Goal: Complete application form: Complete application form

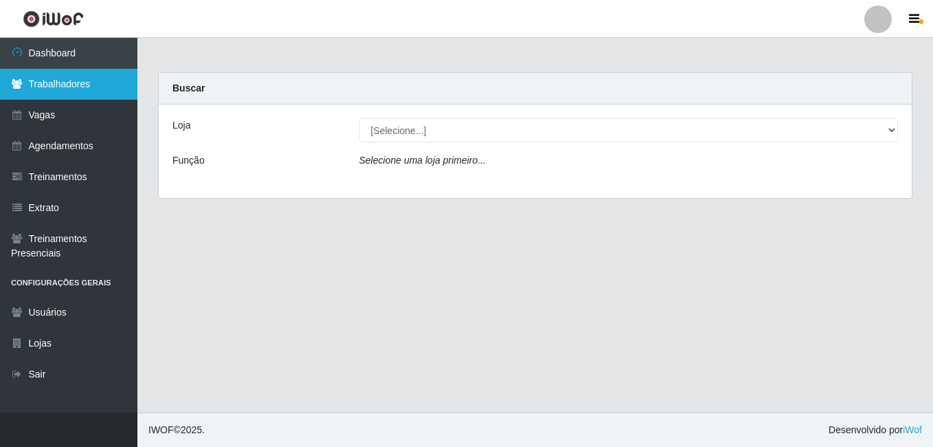
click at [98, 93] on link "Trabalhadores" at bounding box center [68, 84] width 137 height 31
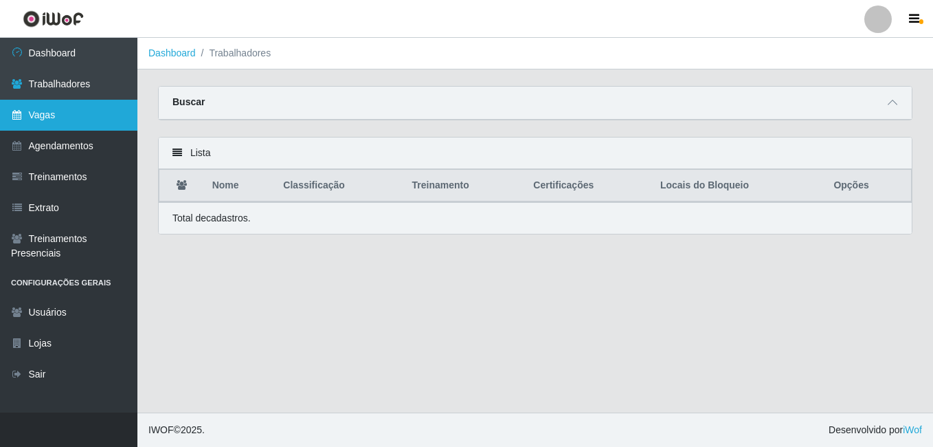
click at [78, 106] on link "Vagas" at bounding box center [68, 115] width 137 height 31
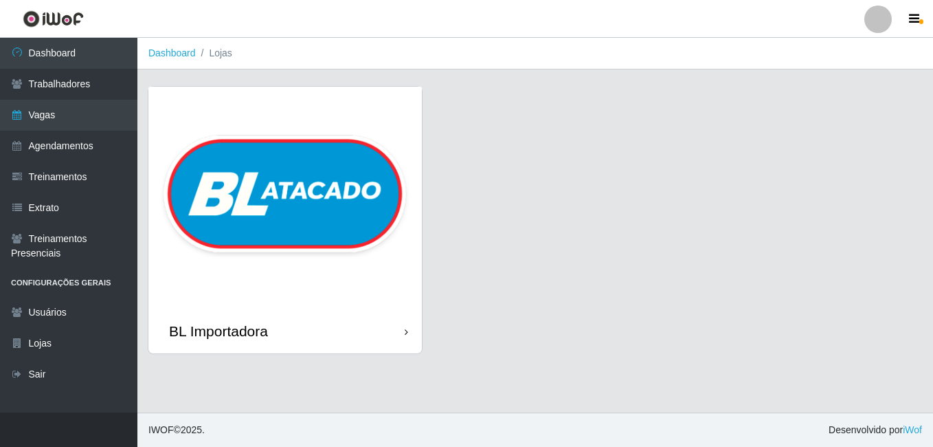
click at [302, 114] on img at bounding box center [285, 198] width 274 height 222
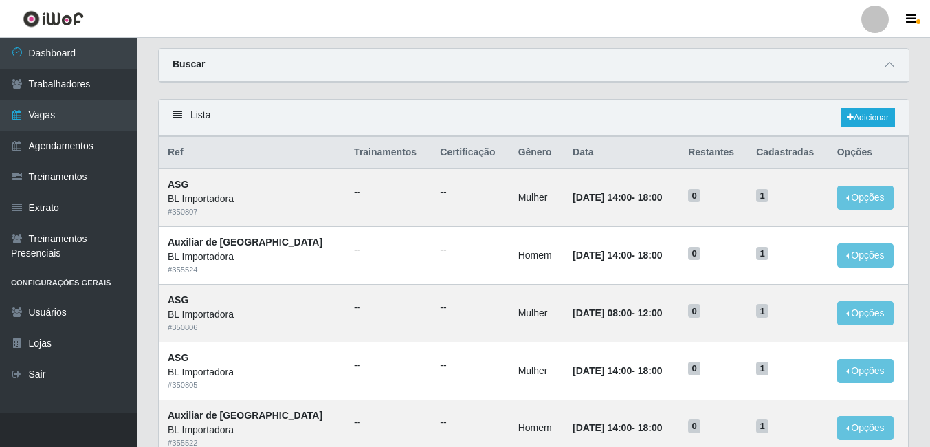
scroll to position [69, 0]
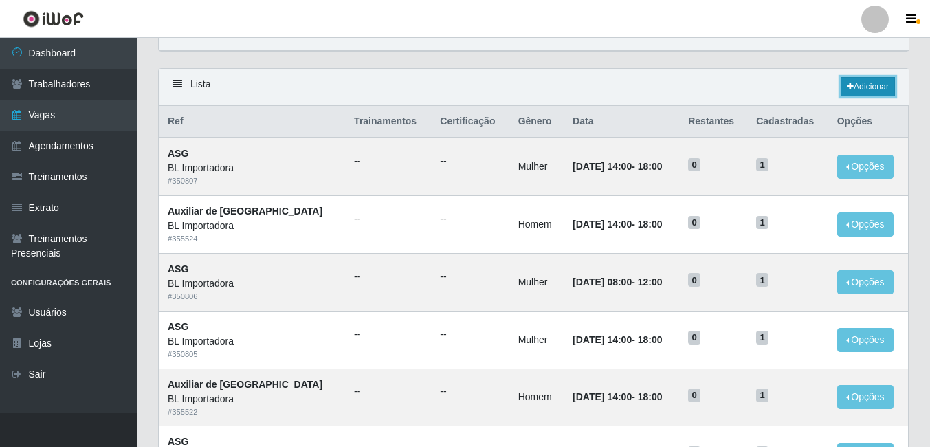
click at [874, 92] on link "Adicionar" at bounding box center [868, 86] width 54 height 19
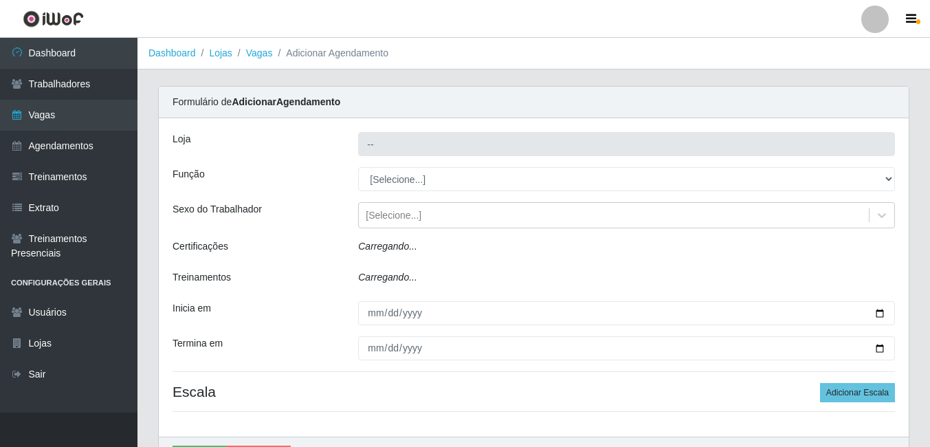
type input "BL Importadora"
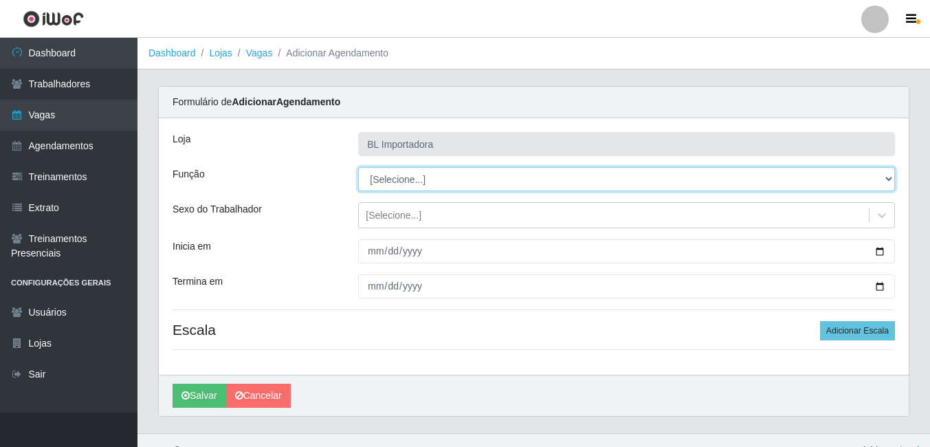
click at [393, 178] on select "[Selecione...] ASG ASG + ASG ++ Auxiliar Administrativo Auxiliar administrativo…" at bounding box center [626, 179] width 537 height 24
click at [403, 184] on select "[Selecione...] ASG ASG + ASG ++ Auxiliar Administrativo Auxiliar administrativo…" at bounding box center [626, 179] width 537 height 24
select select "75"
click at [358, 167] on select "[Selecione...] ASG ASG + ASG ++ Auxiliar Administrativo Auxiliar administrativo…" at bounding box center [626, 179] width 537 height 24
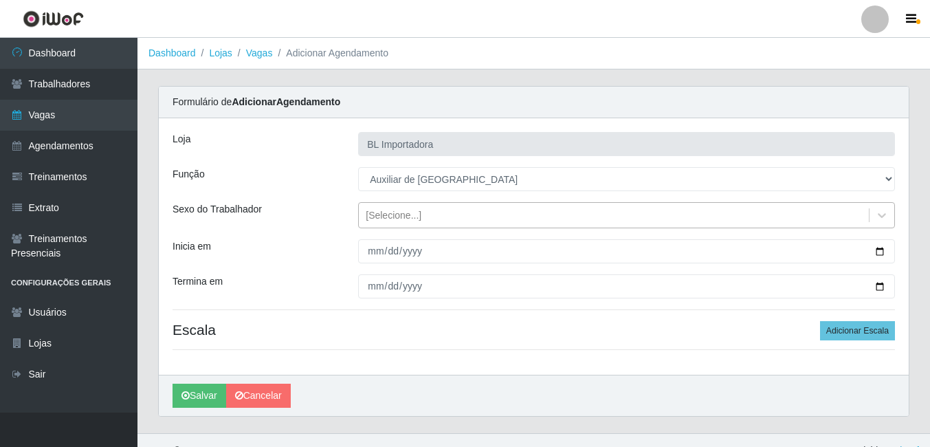
click at [388, 210] on div "[Selecione...]" at bounding box center [394, 215] width 56 height 14
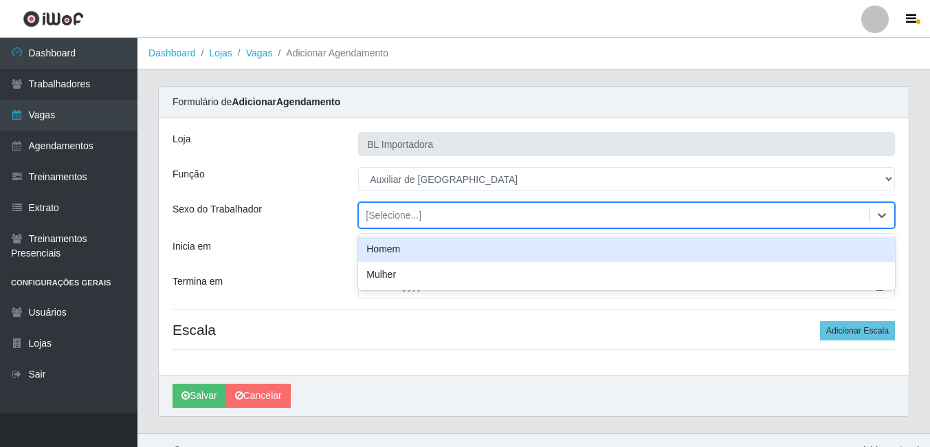
click at [387, 256] on div "Homem" at bounding box center [626, 248] width 537 height 25
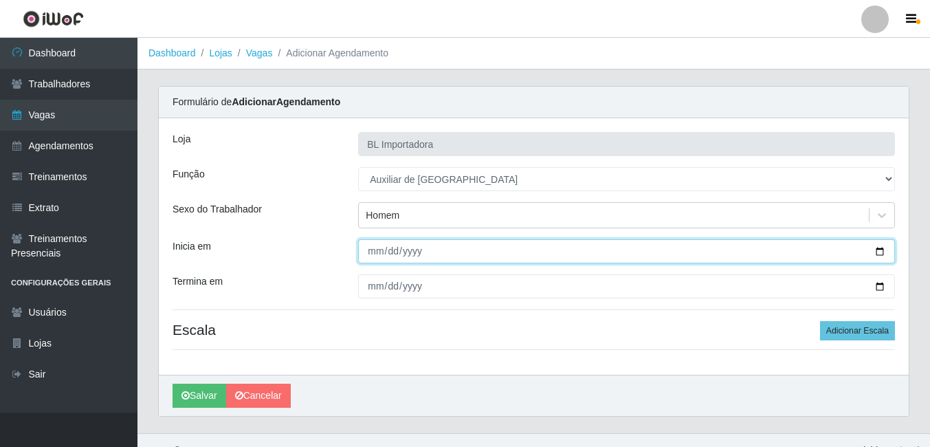
click at [385, 256] on input "Inicia em" at bounding box center [626, 251] width 537 height 24
click at [375, 255] on input "Inicia em" at bounding box center [626, 251] width 537 height 24
type input "[DATE]"
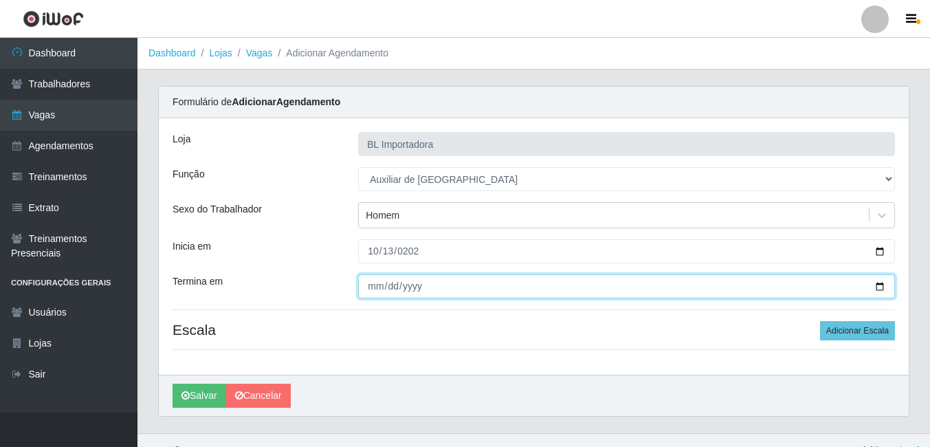
click at [368, 290] on input "Termina em" at bounding box center [626, 286] width 537 height 24
type input "[DATE]"
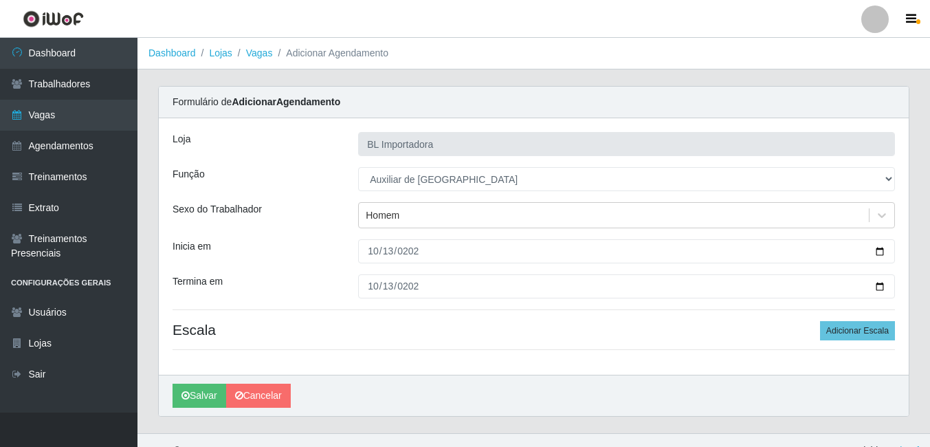
click at [830, 318] on div "Loja BL Importadora Função [Selecione...] ASG ASG + ASG ++ Auxiliar Administrat…" at bounding box center [534, 246] width 750 height 256
click at [830, 324] on button "Adicionar Escala" at bounding box center [857, 330] width 75 height 19
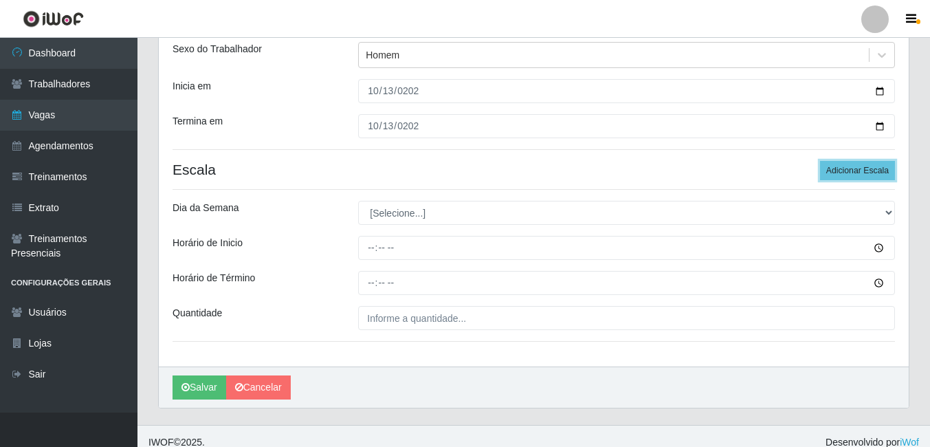
scroll to position [173, 0]
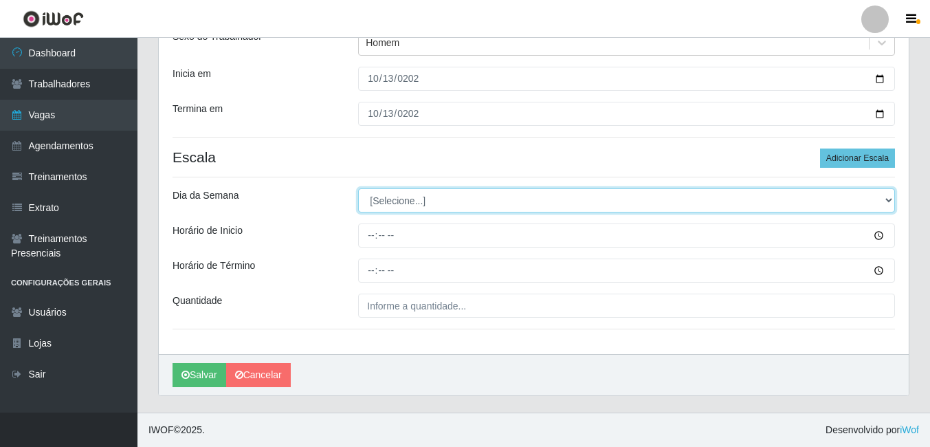
click at [397, 194] on select "[Selecione...] Segunda Terça Quarta Quinta Sexta Sábado Domingo" at bounding box center [626, 200] width 537 height 24
click at [411, 203] on select "[Selecione...] Segunda Terça Quarta Quinta Sexta Sábado Domingo" at bounding box center [626, 200] width 537 height 24
select select "1"
click at [358, 188] on select "[Selecione...] Segunda Terça Quarta Quinta Sexta Sábado Domingo" at bounding box center [626, 200] width 537 height 24
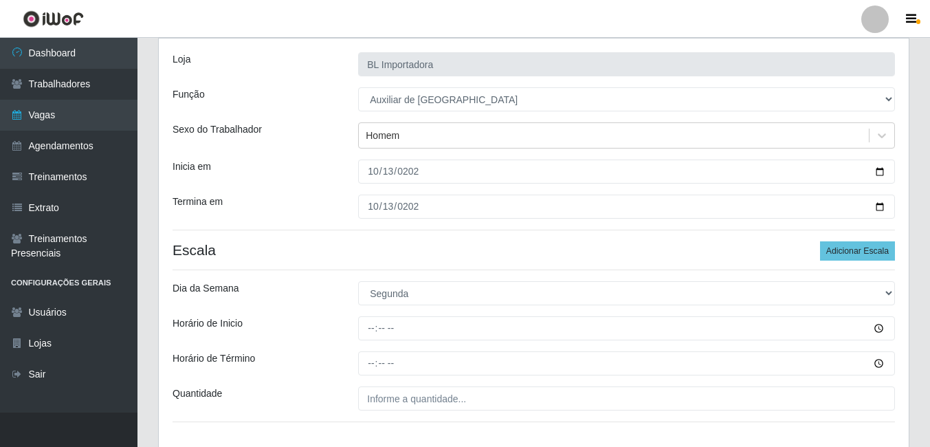
scroll to position [104, 0]
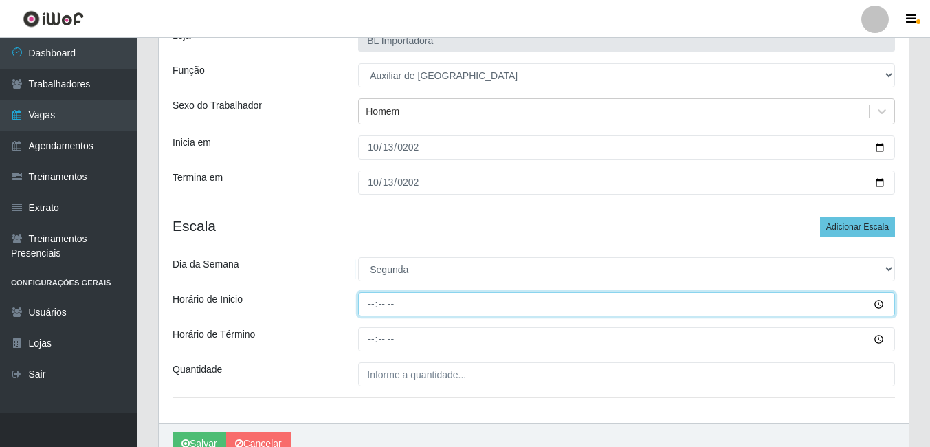
click at [377, 305] on input "Horário de Inicio" at bounding box center [626, 304] width 537 height 24
type input "14:00"
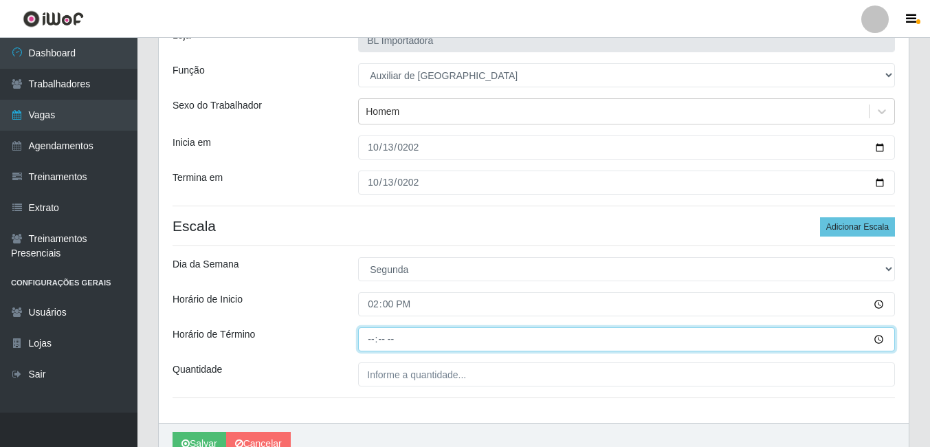
click at [362, 342] on input "Horário de Término" at bounding box center [626, 339] width 537 height 24
type input "18:00"
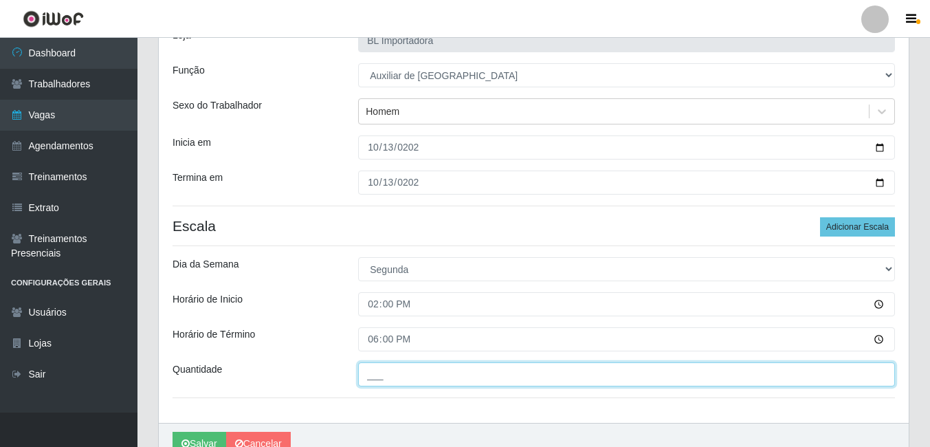
drag, startPoint x: 401, startPoint y: 376, endPoint x: 403, endPoint y: 389, distance: 13.2
click at [401, 376] on input "___" at bounding box center [626, 374] width 537 height 24
type input "1__"
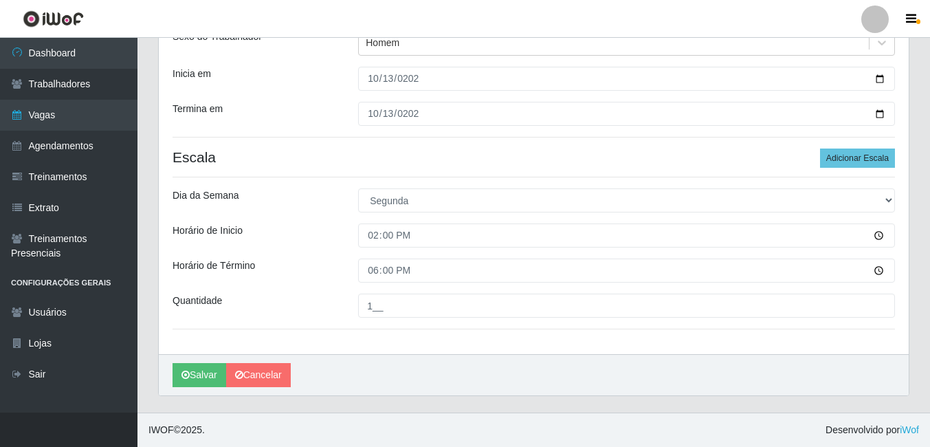
click at [208, 362] on div "[PERSON_NAME]" at bounding box center [534, 374] width 750 height 41
click at [210, 370] on button "Salvar" at bounding box center [200, 375] width 54 height 24
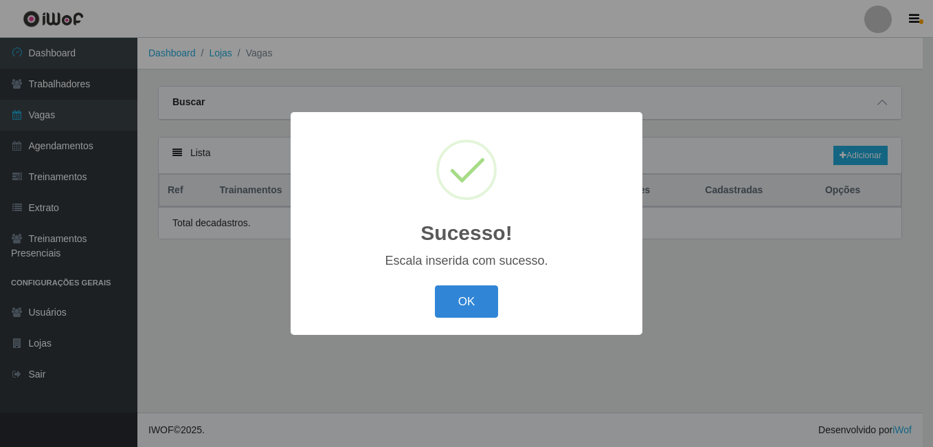
click at [502, 310] on div "OK Cancel" at bounding box center [466, 301] width 324 height 39
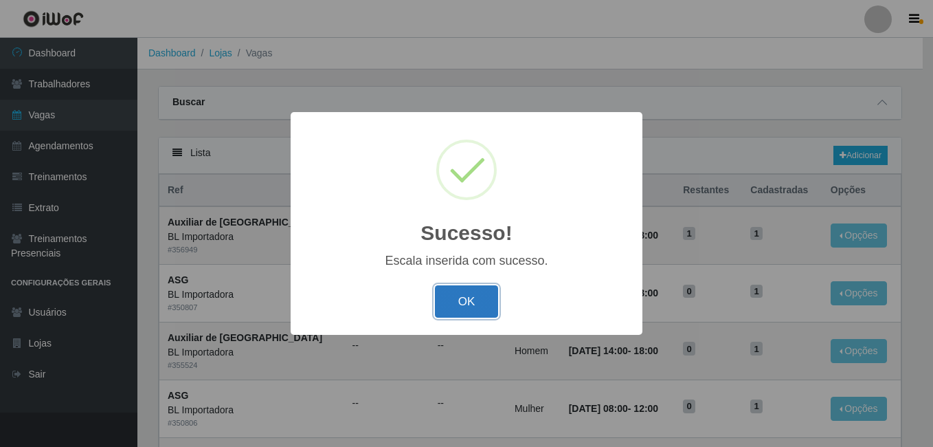
click at [486, 302] on button "OK" at bounding box center [467, 301] width 64 height 32
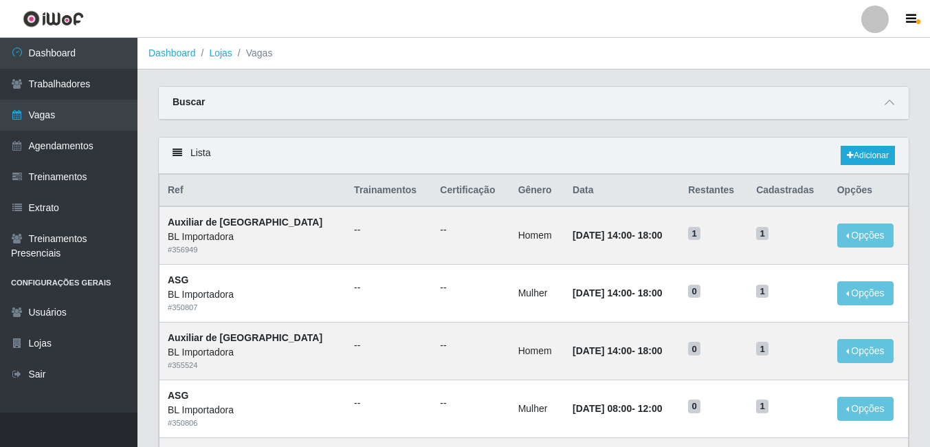
click at [661, 127] on div "Carregando... Buscar Início em Término em Função [Selecione...] ASG ASG + ASG +…" at bounding box center [534, 111] width 772 height 51
click at [841, 163] on link "Adicionar" at bounding box center [868, 155] width 54 height 19
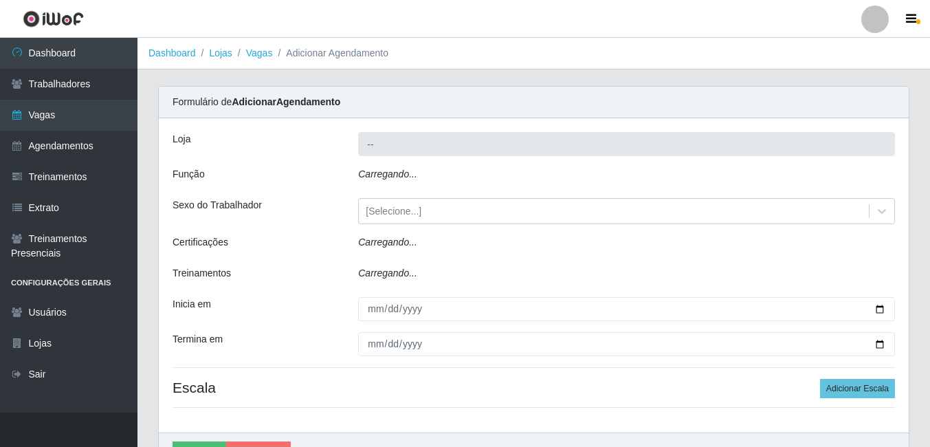
type input "BL Importadora"
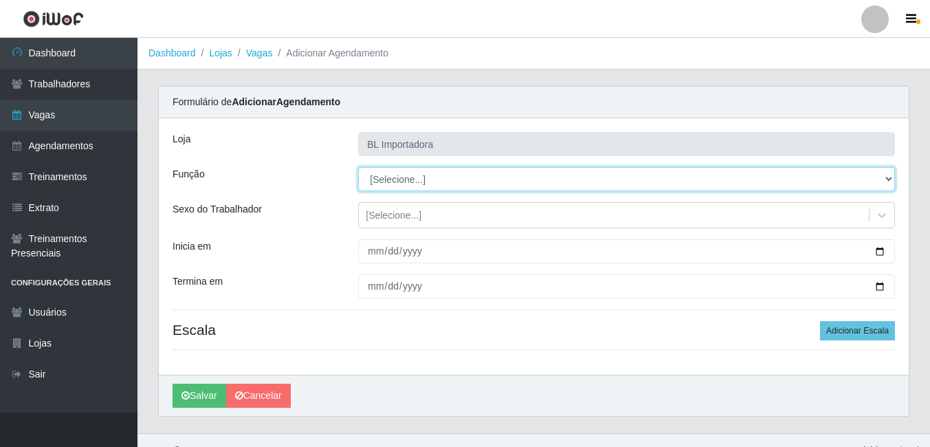
click at [376, 186] on select "[Selecione...] ASG ASG + ASG ++ Auxiliar Administrativo Auxiliar administrativo…" at bounding box center [626, 179] width 537 height 24
select select "75"
click at [358, 167] on select "[Selecione...] ASG ASG + ASG ++ Auxiliar Administrativo Auxiliar administrativo…" at bounding box center [626, 179] width 537 height 24
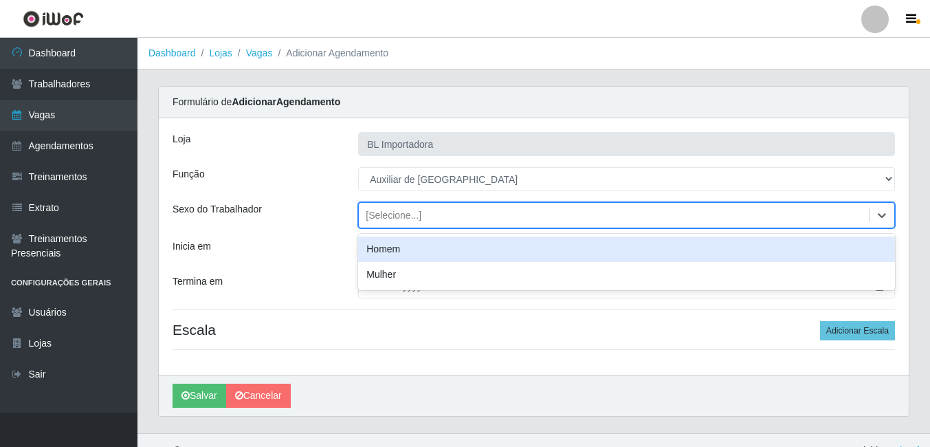
click at [414, 219] on div "[Selecione...]" at bounding box center [394, 215] width 56 height 14
click at [412, 238] on div "Homem" at bounding box center [626, 248] width 537 height 25
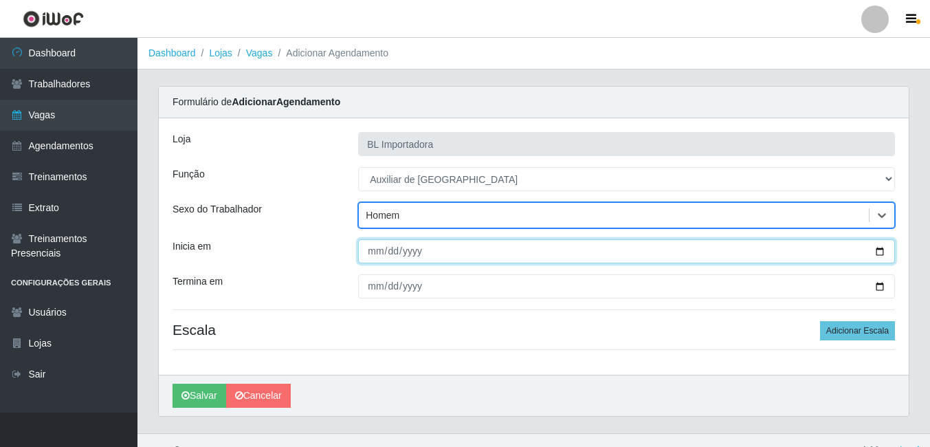
click at [364, 253] on input "Inicia em" at bounding box center [626, 251] width 537 height 24
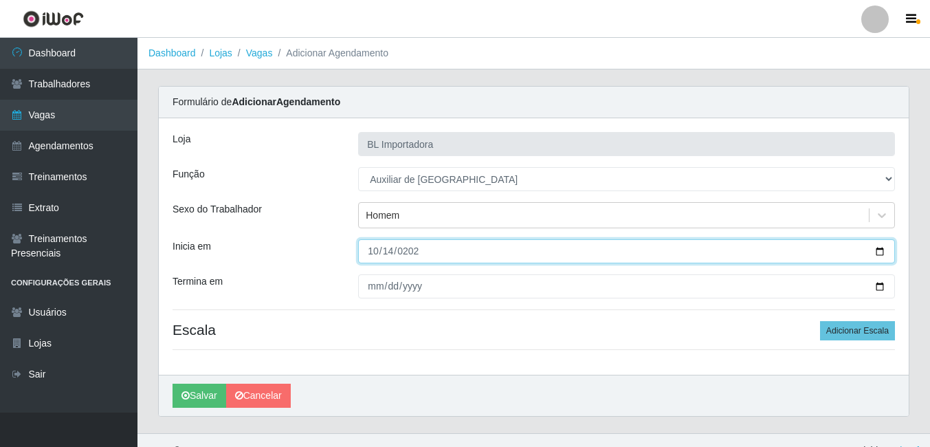
type input "[DATE]"
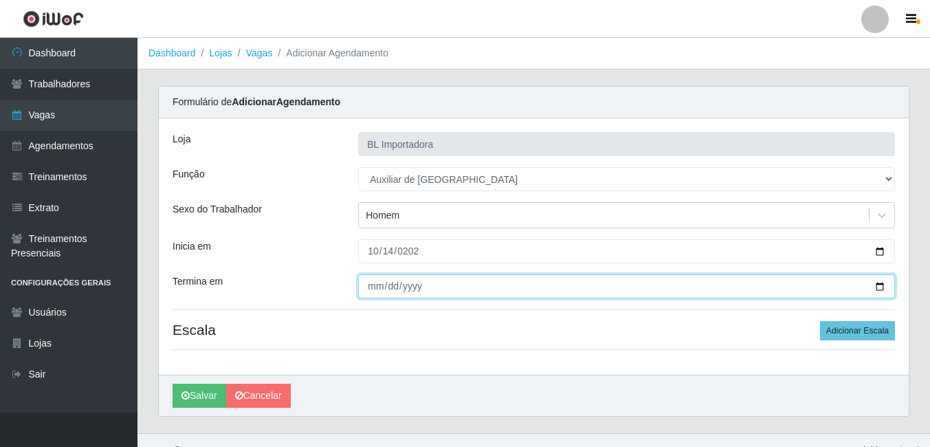
click at [364, 291] on input "Termina em" at bounding box center [626, 286] width 537 height 24
type input "[DATE]"
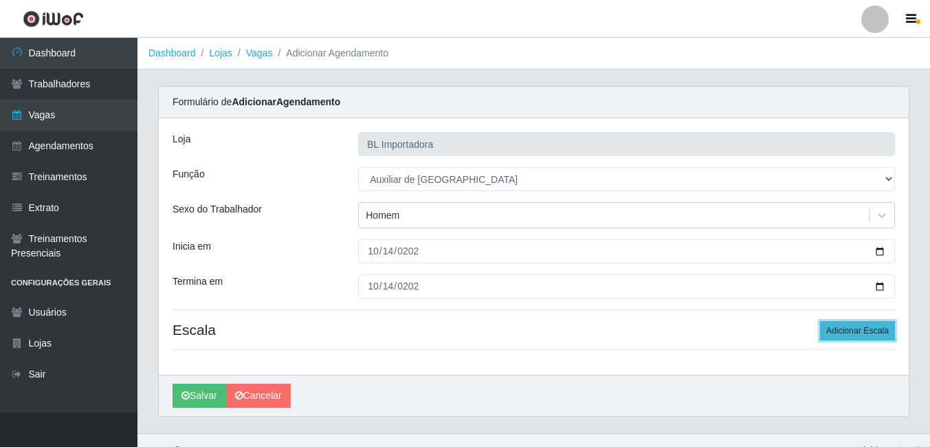
click at [877, 340] on button "Adicionar Escala" at bounding box center [857, 330] width 75 height 19
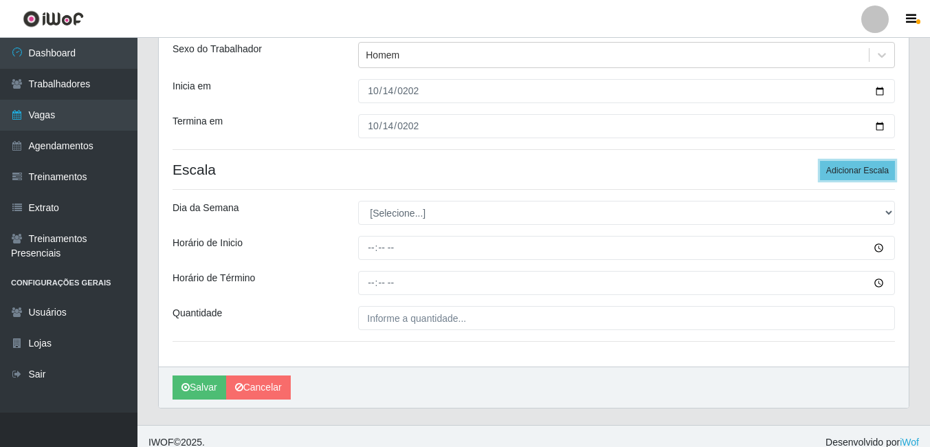
scroll to position [173, 0]
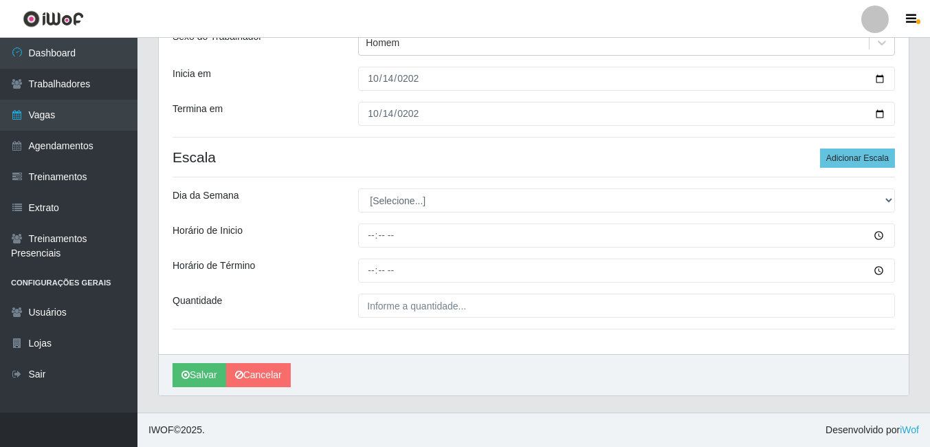
click at [389, 184] on div "Loja BL Importadora Função [Selecione...] ASG ASG + ASG ++ Auxiliar Administrat…" at bounding box center [534, 150] width 750 height 408
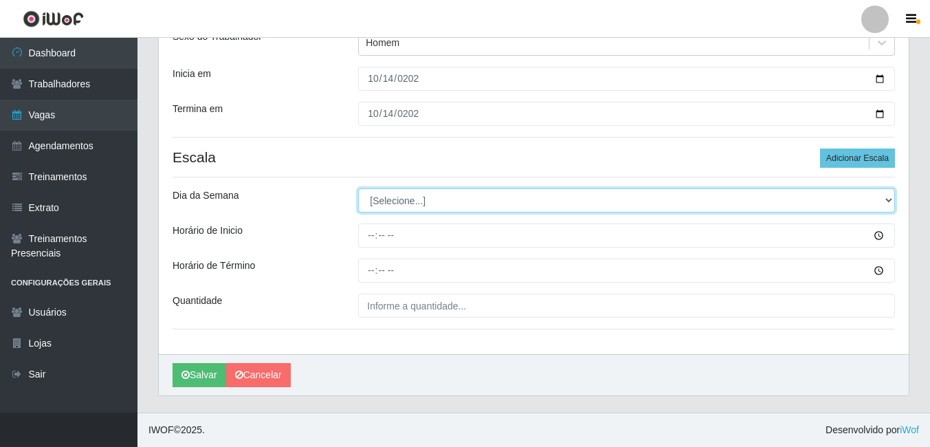
drag, startPoint x: 389, startPoint y: 195, endPoint x: 395, endPoint y: 212, distance: 18.9
click at [389, 195] on select "[Selecione...] Segunda Terça Quarta Quinta Sexta Sábado Domingo" at bounding box center [626, 200] width 537 height 24
select select "2"
click at [358, 188] on select "[Selecione...] Segunda Terça Quarta Quinta Sexta Sábado Domingo" at bounding box center [626, 200] width 537 height 24
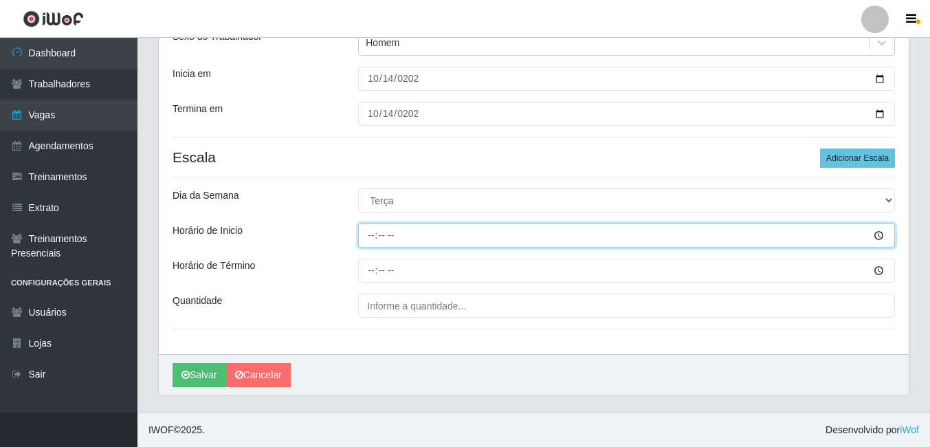
click at [381, 242] on input "Horário de Inicio" at bounding box center [626, 235] width 537 height 24
click at [379, 239] on input "Horário de Inicio" at bounding box center [626, 235] width 537 height 24
click at [371, 239] on input "Horário de Inicio" at bounding box center [626, 235] width 537 height 24
type input "14:00"
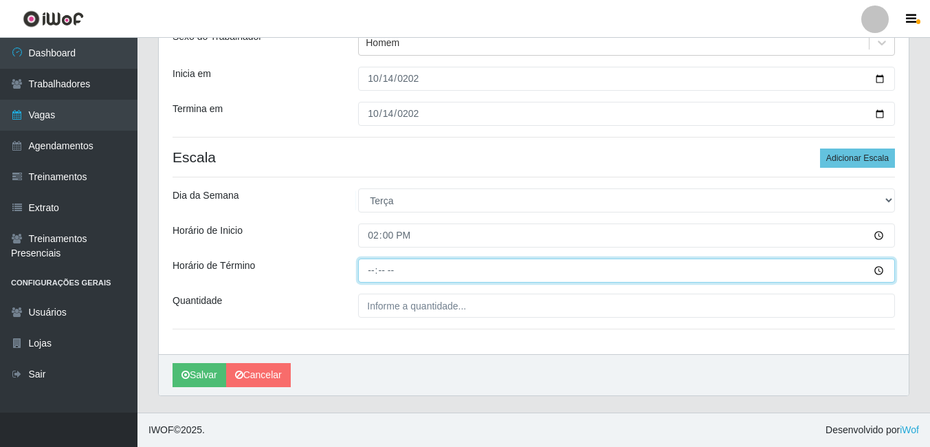
click at [371, 274] on input "Horário de Término" at bounding box center [626, 270] width 537 height 24
type input "18:00"
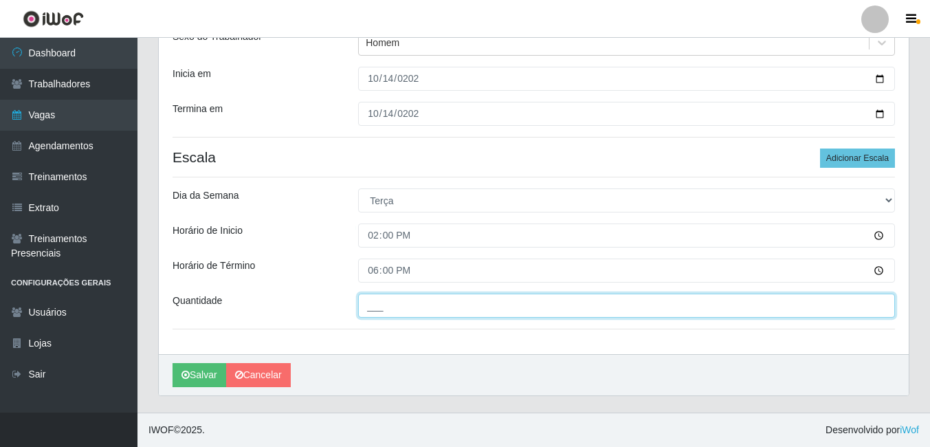
click at [385, 312] on input "___" at bounding box center [626, 305] width 537 height 24
type input "1__"
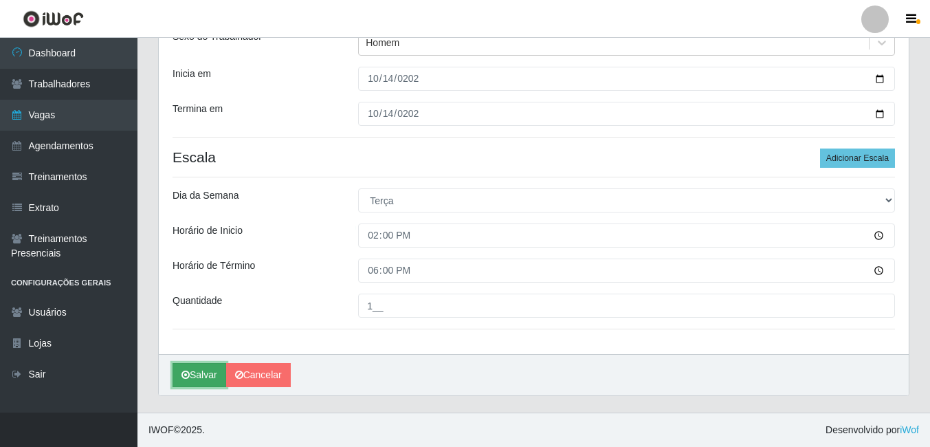
click at [192, 364] on button "Salvar" at bounding box center [200, 375] width 54 height 24
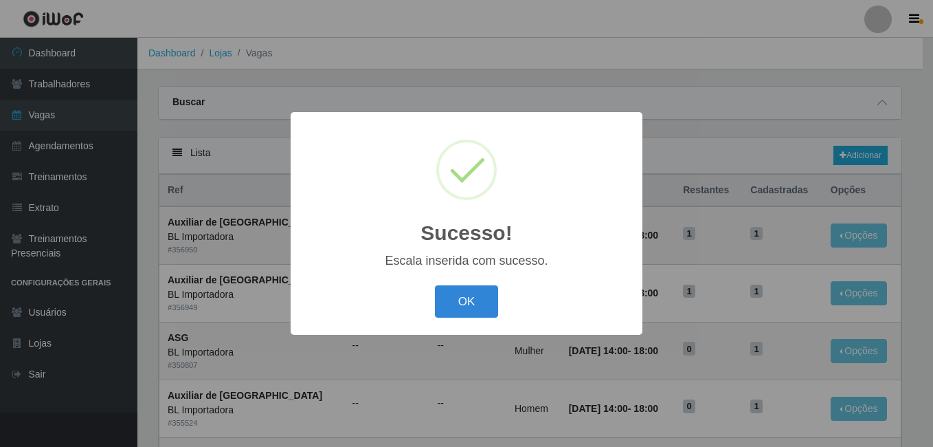
click at [434, 293] on div "OK Cancel" at bounding box center [466, 301] width 324 height 39
click at [458, 304] on button "OK" at bounding box center [467, 301] width 64 height 32
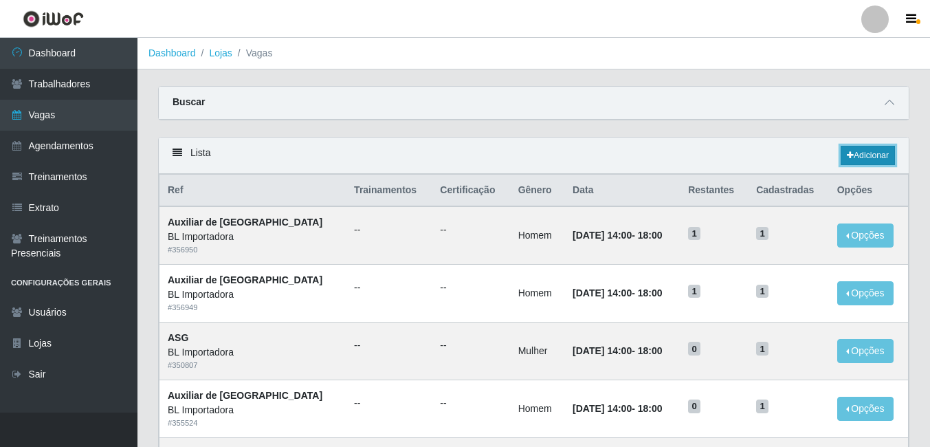
click at [858, 153] on link "Adicionar" at bounding box center [868, 155] width 54 height 19
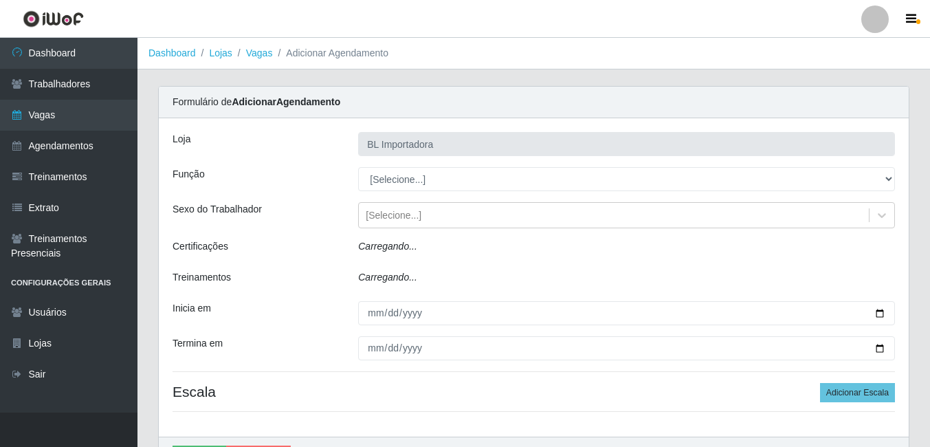
type input "BL Importadora"
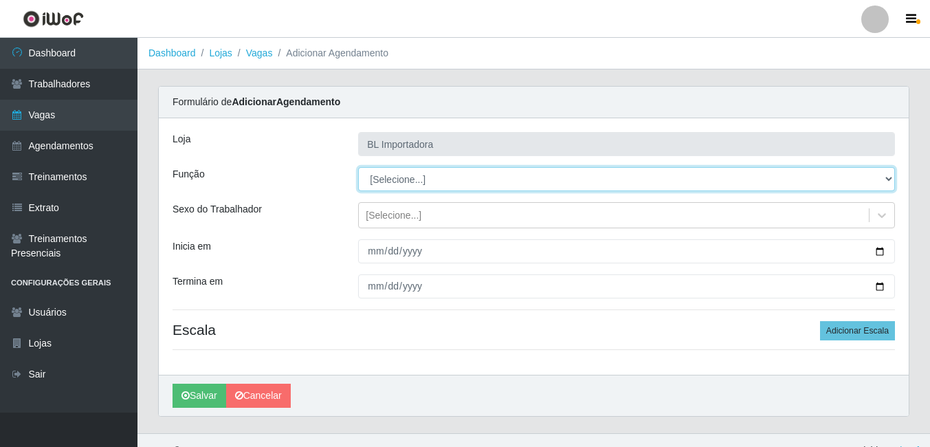
click at [378, 183] on select "[Selecione...] ASG ASG + ASG ++ Auxiliar Administrativo Auxiliar administrativo…" at bounding box center [626, 179] width 537 height 24
select select "75"
click at [358, 167] on select "[Selecione...] ASG ASG + ASG ++ Auxiliar Administrativo Auxiliar administrativo…" at bounding box center [626, 179] width 537 height 24
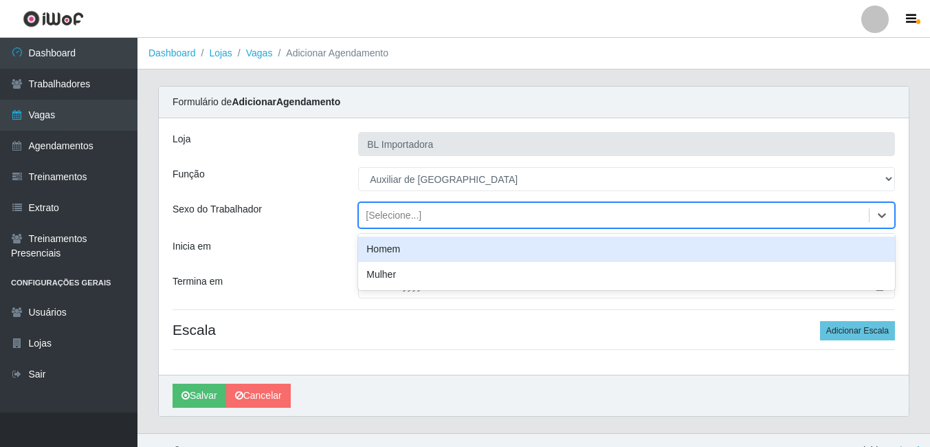
click at [375, 214] on div "[Selecione...]" at bounding box center [394, 215] width 56 height 14
click at [390, 247] on div "Homem" at bounding box center [626, 248] width 537 height 25
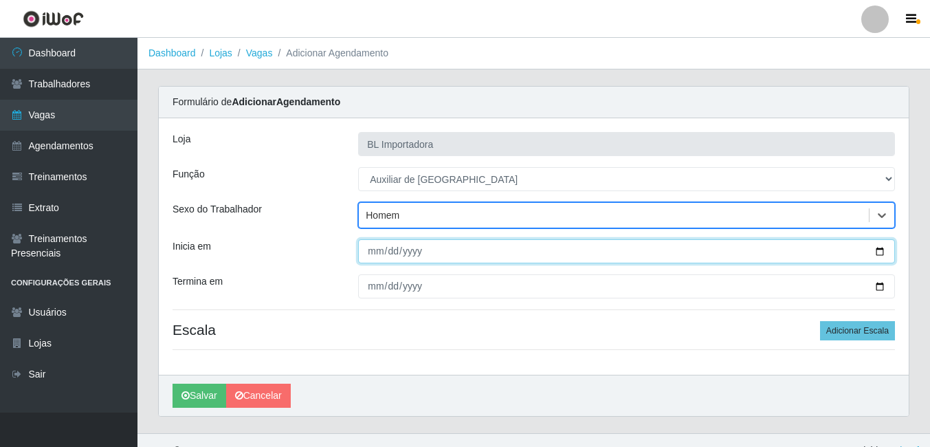
click at [362, 254] on input "Inicia em" at bounding box center [626, 251] width 537 height 24
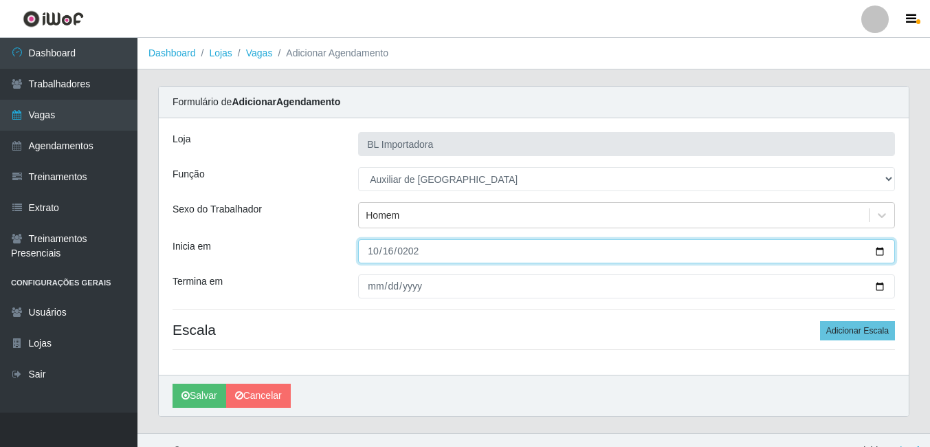
type input "[DATE]"
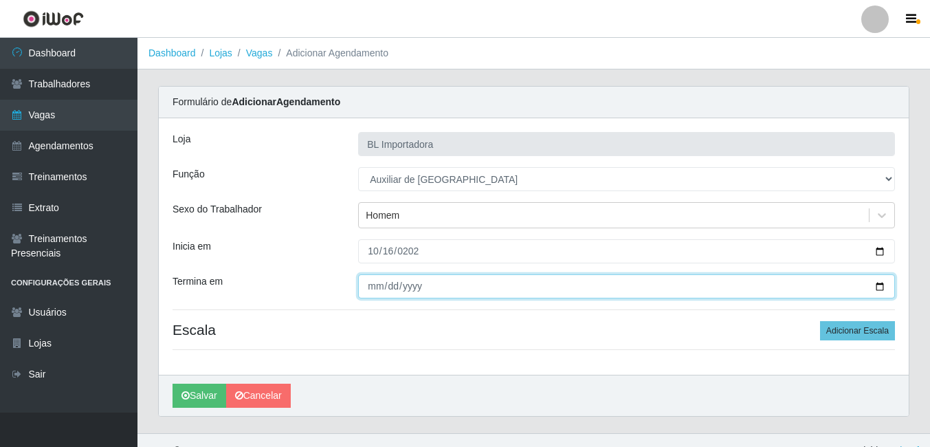
click at [362, 276] on input "Termina em" at bounding box center [626, 286] width 537 height 24
type input "[DATE]"
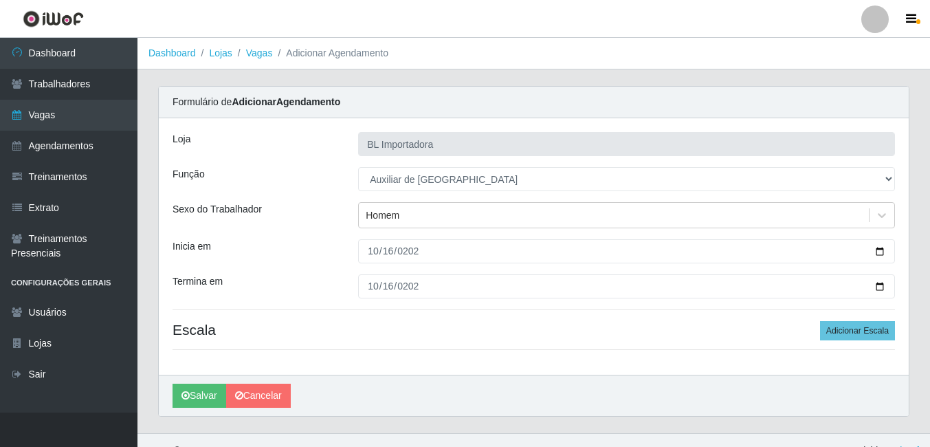
click at [829, 318] on div "Loja BL Importadora Função [Selecione...] ASG ASG + ASG ++ Auxiliar Administrat…" at bounding box center [534, 246] width 750 height 256
click at [832, 329] on button "Adicionar Escala" at bounding box center [857, 330] width 75 height 19
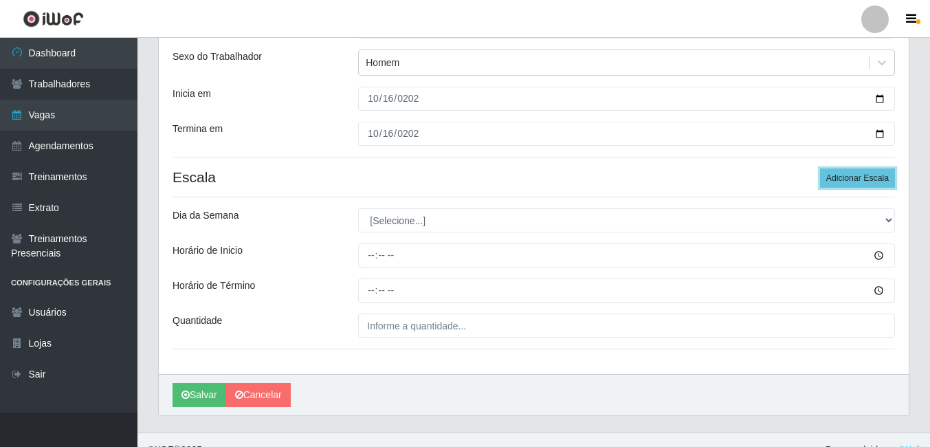
scroll to position [173, 0]
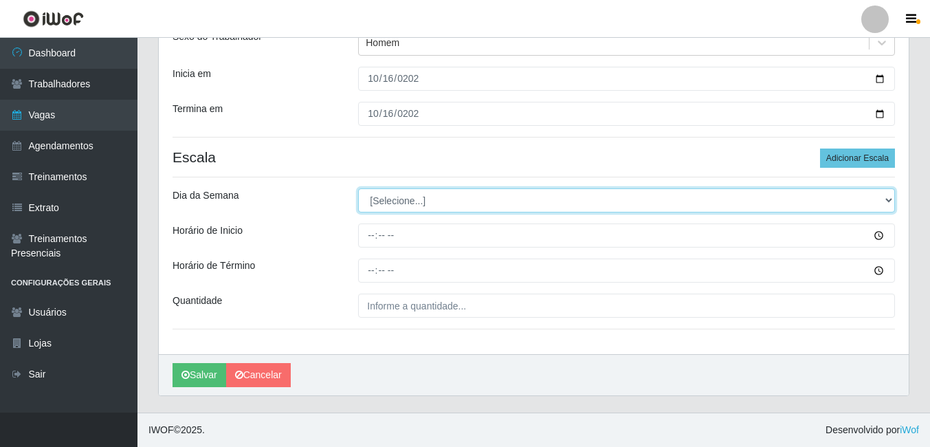
click at [377, 208] on select "[Selecione...] Segunda Terça Quarta Quinta Sexta Sábado Domingo" at bounding box center [626, 200] width 537 height 24
select select "4"
click at [358, 188] on select "[Selecione...] Segunda Terça Quarta Quinta Sexta Sábado Domingo" at bounding box center [626, 200] width 537 height 24
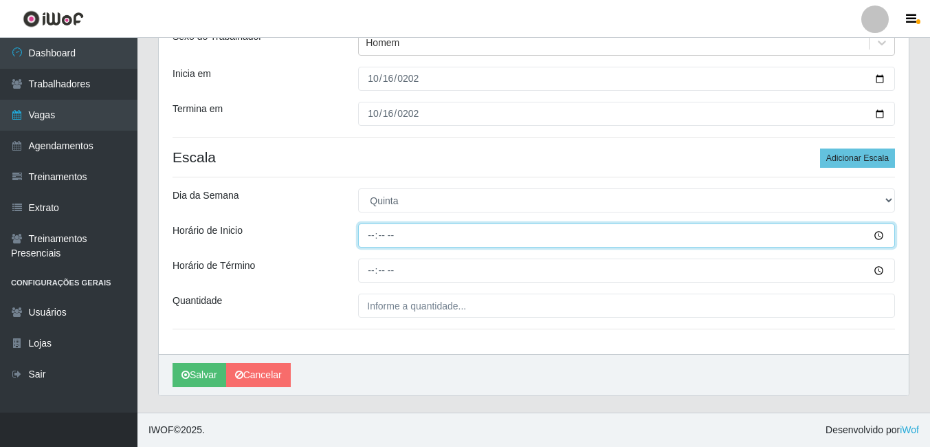
click at [373, 238] on input "Horário de Inicio" at bounding box center [626, 235] width 537 height 24
type input "14:00"
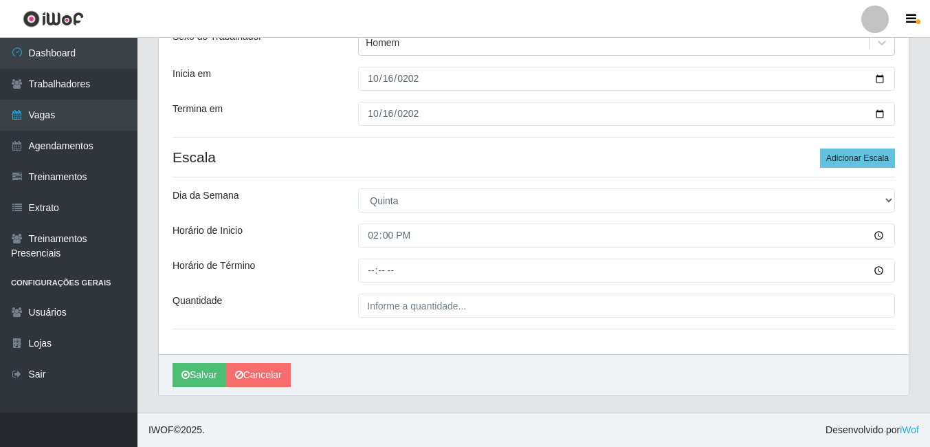
click at [370, 283] on div "Loja BL Importadora Função [Selecione...] ASG ASG + ASG ++ Auxiliar Administrat…" at bounding box center [534, 150] width 750 height 408
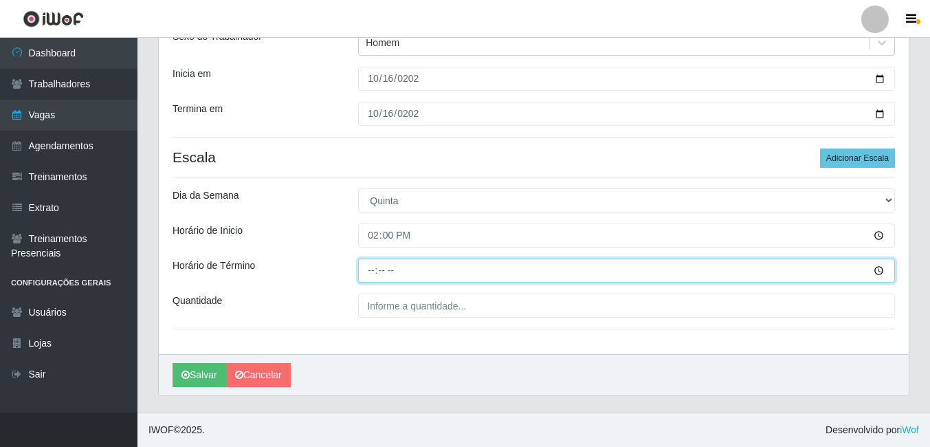
click at [371, 275] on input "Horário de Término" at bounding box center [626, 270] width 537 height 24
type input "18:00"
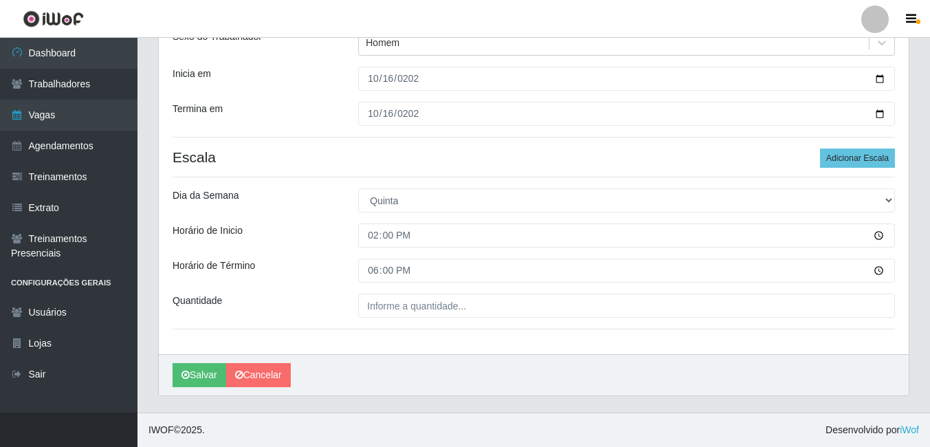
click at [374, 291] on div "Loja BL Importadora Função [Selecione...] ASG ASG + ASG ++ Auxiliar Administrat…" at bounding box center [534, 150] width 750 height 408
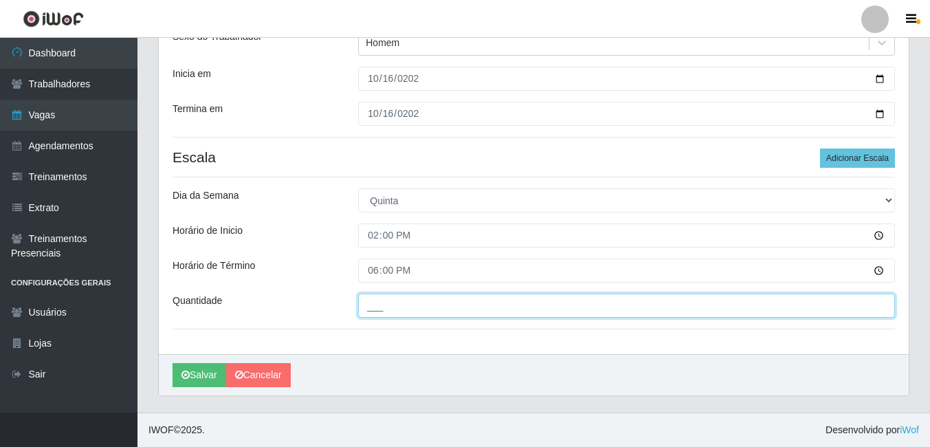
drag, startPoint x: 381, startPoint y: 307, endPoint x: 385, endPoint y: 321, distance: 14.4
click at [381, 307] on input "___" at bounding box center [626, 305] width 537 height 24
type input "1__"
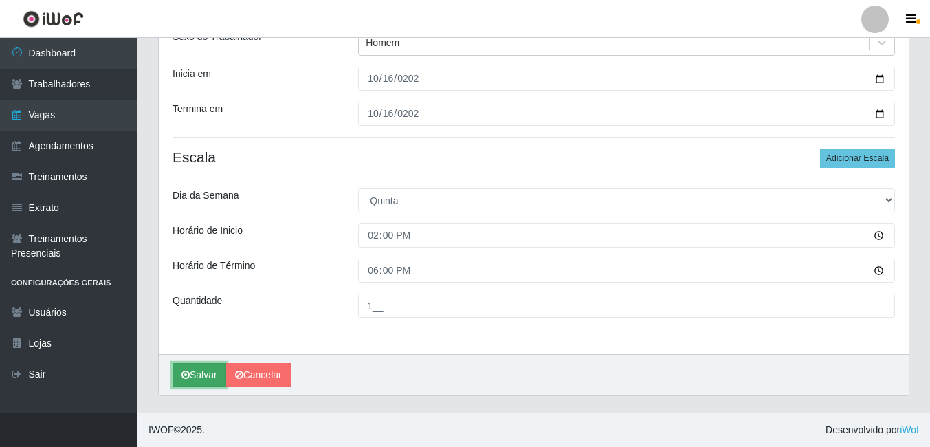
click at [196, 376] on button "Salvar" at bounding box center [200, 375] width 54 height 24
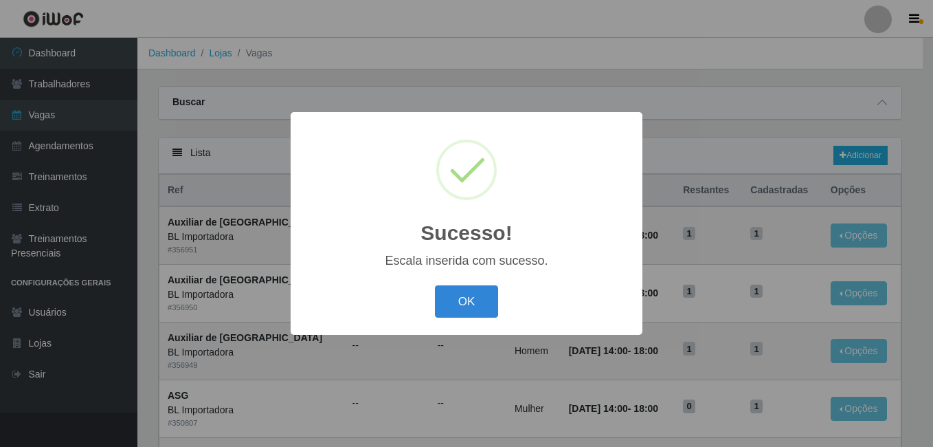
drag, startPoint x: 423, startPoint y: 285, endPoint x: 432, endPoint y: 288, distance: 9.6
click at [423, 286] on div "OK Cancel" at bounding box center [466, 301] width 324 height 39
click at [455, 293] on button "OK" at bounding box center [467, 301] width 64 height 32
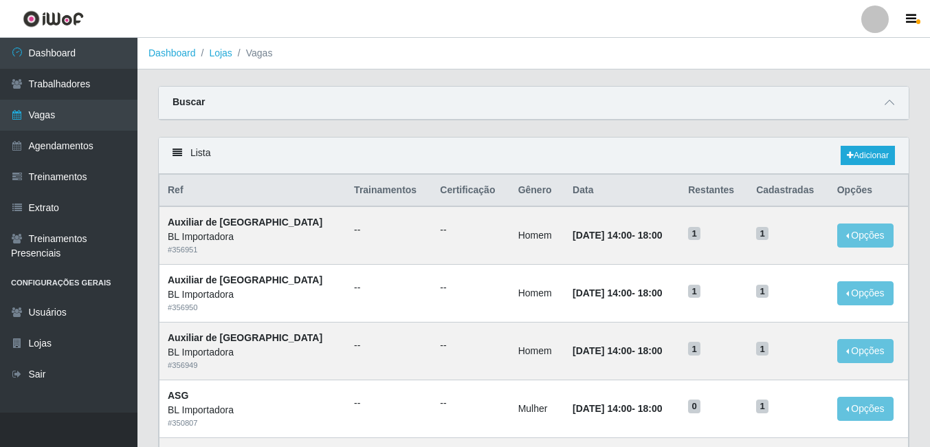
click at [580, 133] on div "Carregando... Buscar Início em Término em Função [Selecione...] ASG ASG + ASG +…" at bounding box center [534, 111] width 772 height 51
click at [852, 153] on link "Adicionar" at bounding box center [868, 155] width 54 height 19
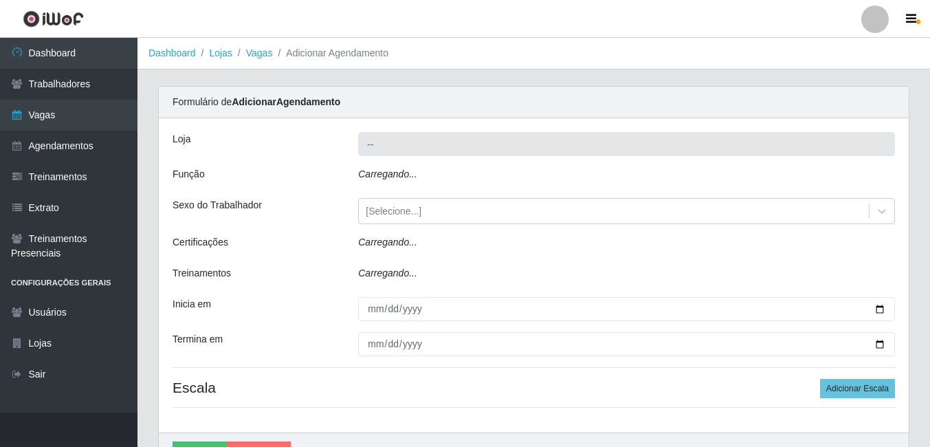
type input "BL Importadora"
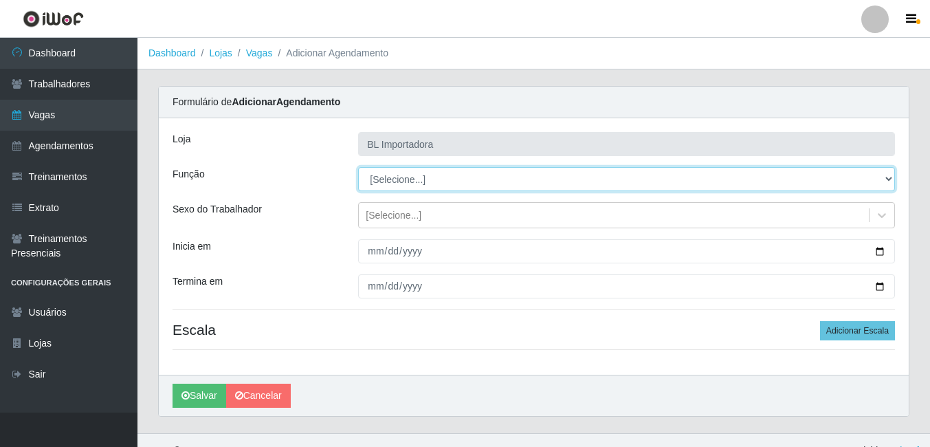
click at [397, 177] on select "[Selecione...] ASG ASG + ASG ++ Auxiliar Administrativo Auxiliar administrativo…" at bounding box center [626, 179] width 537 height 24
select select "16"
click at [358, 167] on select "[Selecione...] ASG ASG + ASG ++ Auxiliar Administrativo Auxiliar administrativo…" at bounding box center [626, 179] width 537 height 24
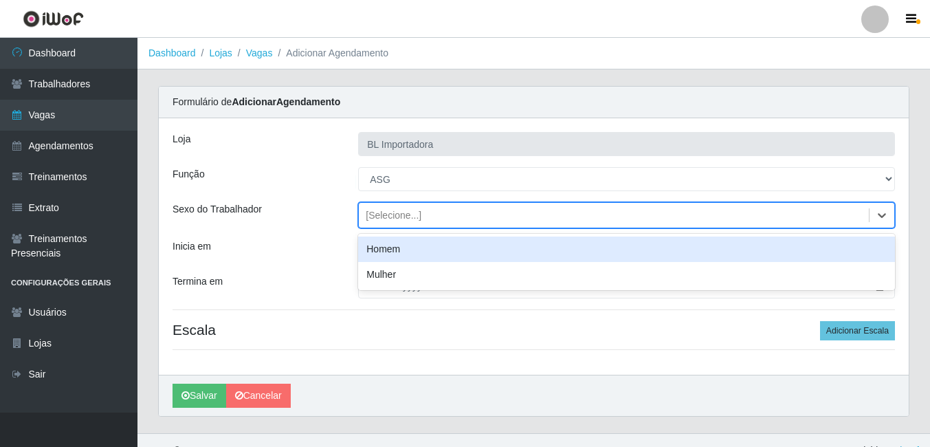
click at [389, 215] on div "[Selecione...]" at bounding box center [394, 215] width 56 height 14
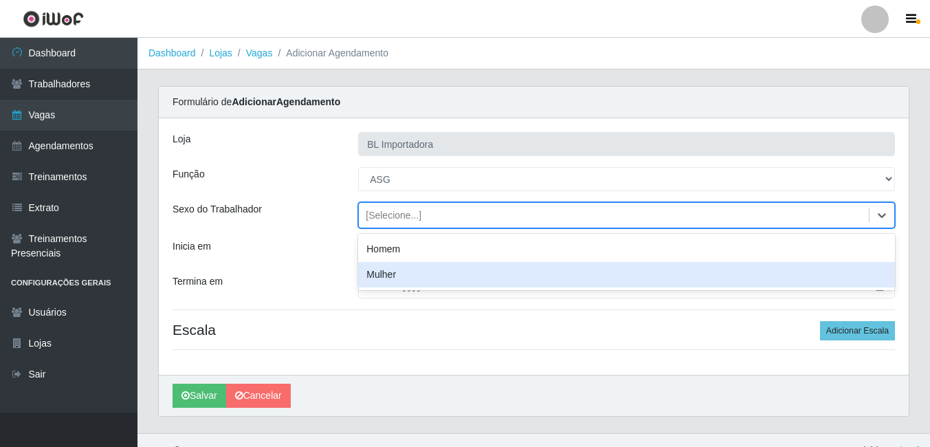
click at [381, 270] on div "Mulher" at bounding box center [626, 274] width 537 height 25
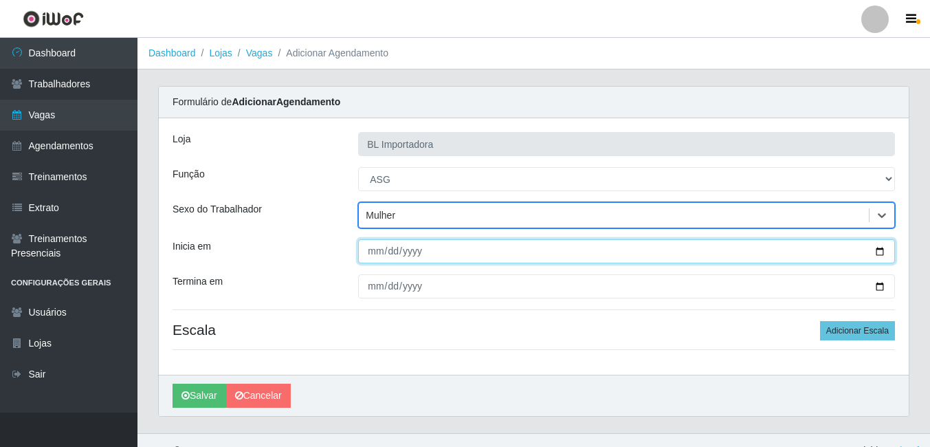
click at [378, 250] on input "Inicia em" at bounding box center [626, 251] width 537 height 24
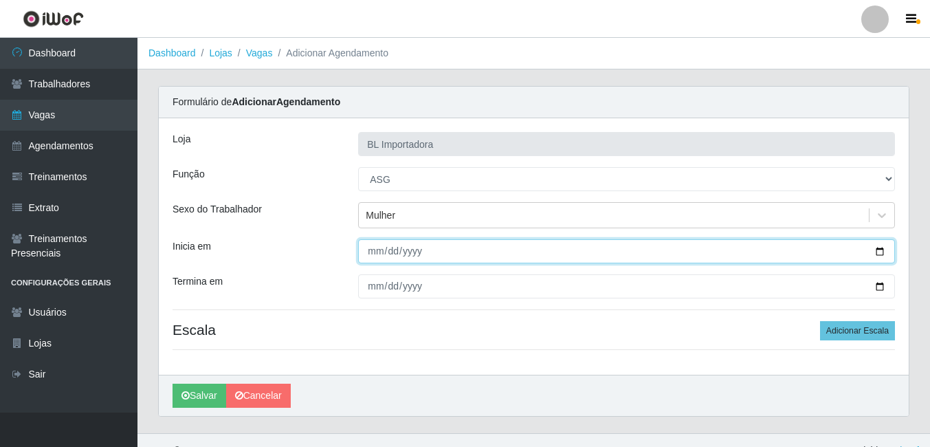
click at [375, 254] on input "Inicia em" at bounding box center [626, 251] width 537 height 24
type input "[DATE]"
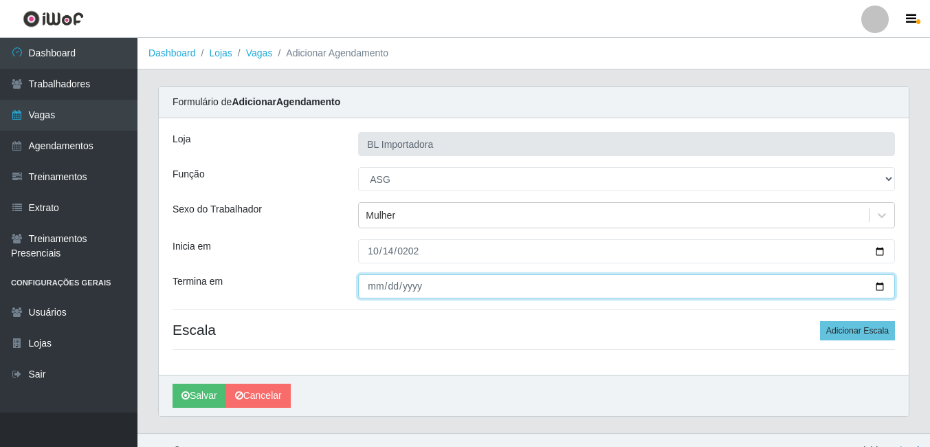
click at [371, 284] on input "Termina em" at bounding box center [626, 286] width 537 height 24
type input "[DATE]"
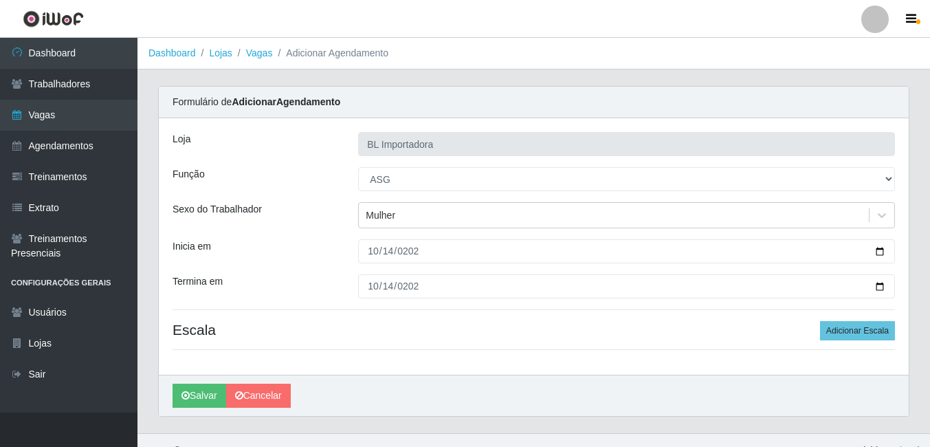
drag, startPoint x: 835, startPoint y: 320, endPoint x: 836, endPoint y: 351, distance: 30.3
click at [835, 322] on div "Loja BL Importadora Função [Selecione...] ASG ASG + ASG ++ Auxiliar Administrat…" at bounding box center [534, 246] width 750 height 256
click at [871, 446] on span "Desenvolvido por iWof" at bounding box center [871, 450] width 93 height 14
click at [617, 318] on div "Loja BL Importadora Função [Selecione...] ASG ASG + ASG ++ Auxiliar Administrat…" at bounding box center [534, 246] width 750 height 256
click at [836, 331] on button "Adicionar Escala" at bounding box center [857, 330] width 75 height 19
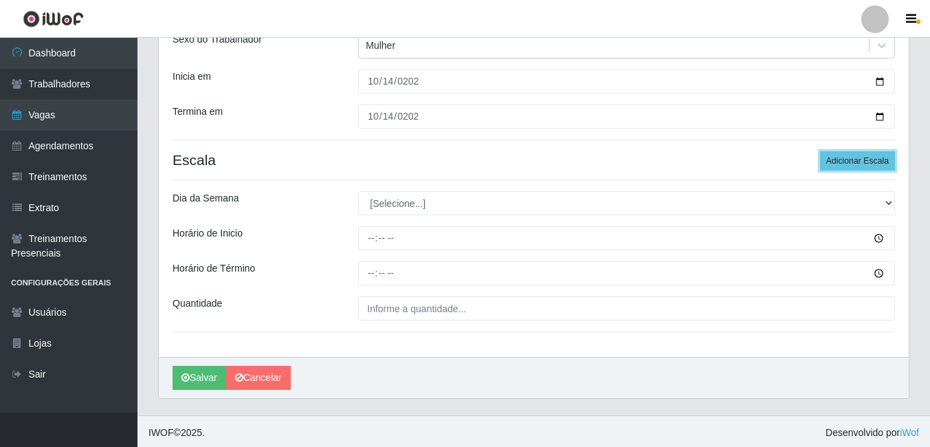
scroll to position [173, 0]
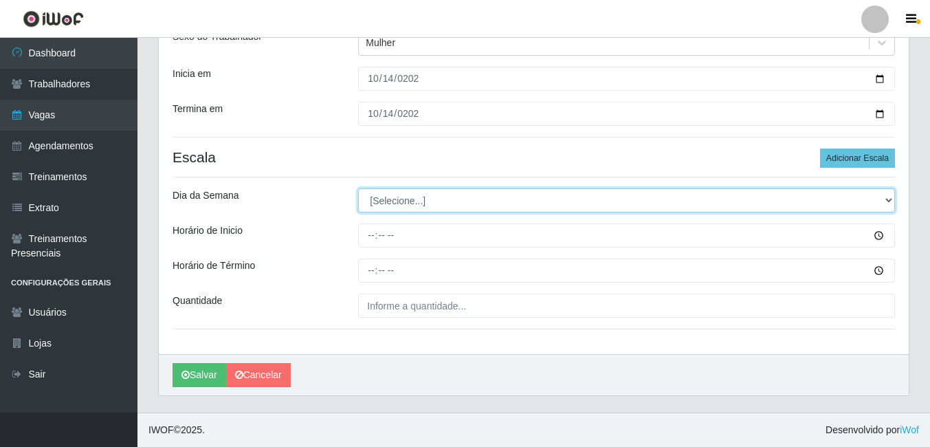
click at [421, 206] on select "[Selecione...] Segunda Terça Quarta Quinta Sexta Sábado Domingo" at bounding box center [626, 200] width 537 height 24
select select "2"
click at [358, 188] on select "[Selecione...] Segunda Terça Quarta Quinta Sexta Sábado Domingo" at bounding box center [626, 200] width 537 height 24
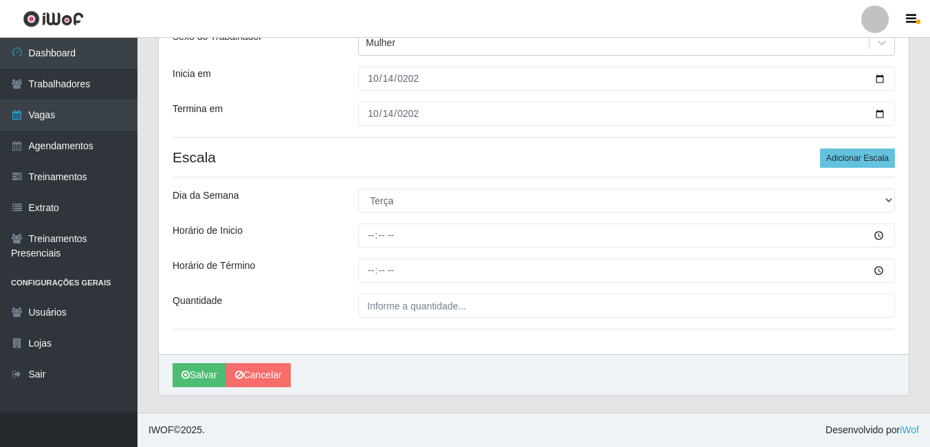
click at [346, 227] on div "Horário de Inicio" at bounding box center [255, 235] width 186 height 24
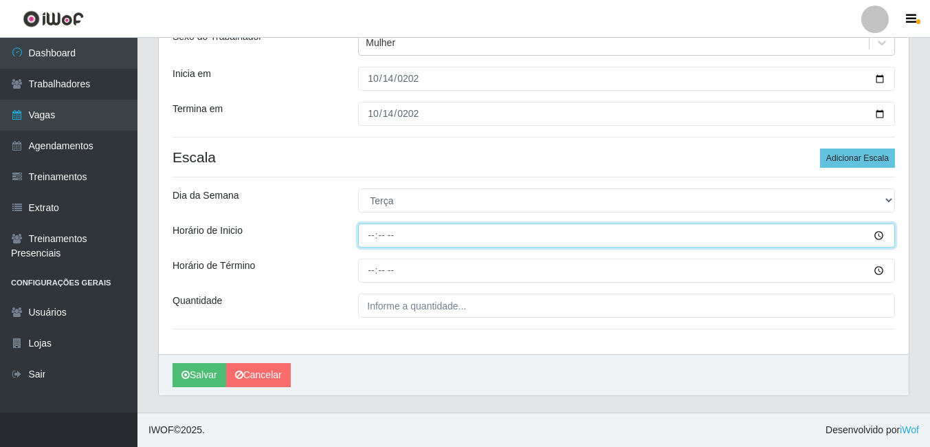
click at [380, 238] on input "Horário de Inicio" at bounding box center [626, 235] width 537 height 24
click at [378, 237] on input "Horário de Inicio" at bounding box center [626, 235] width 537 height 24
click at [371, 237] on input "Horário de Inicio" at bounding box center [626, 235] width 537 height 24
type input "08:00"
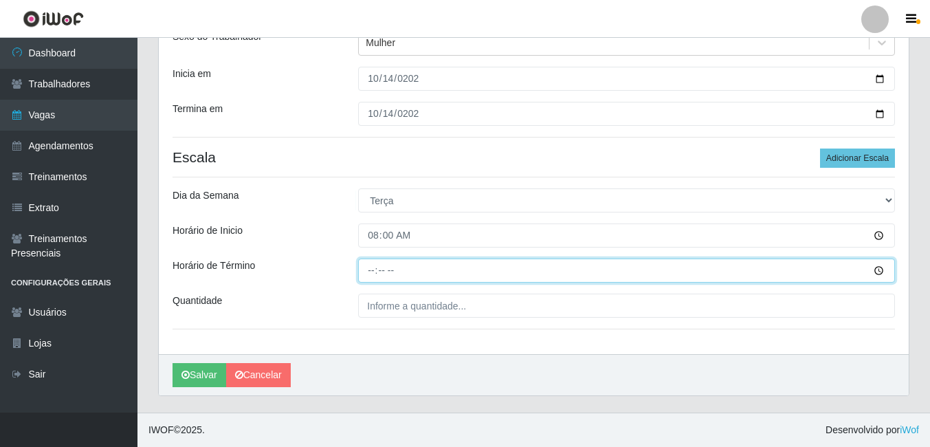
click at [371, 267] on input "Horário de Término" at bounding box center [626, 270] width 537 height 24
click at [368, 266] on input "Horário de Término" at bounding box center [626, 270] width 537 height 24
type input "12:00"
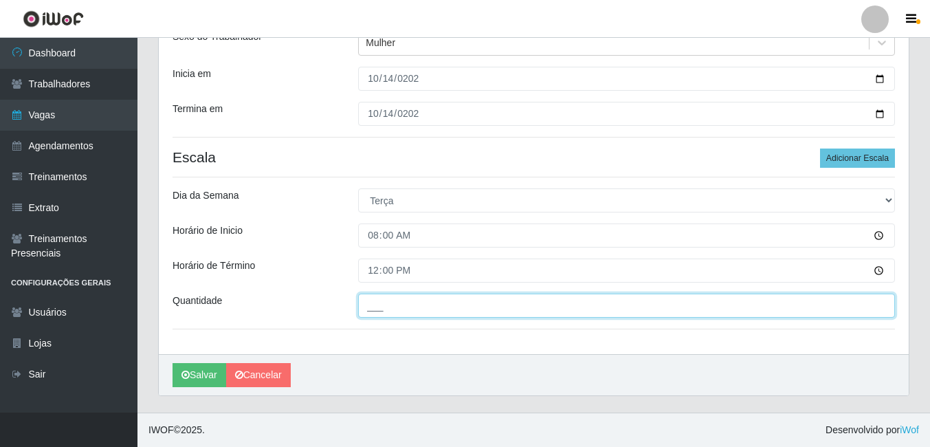
click at [381, 308] on input "___" at bounding box center [626, 305] width 537 height 24
type input "1__"
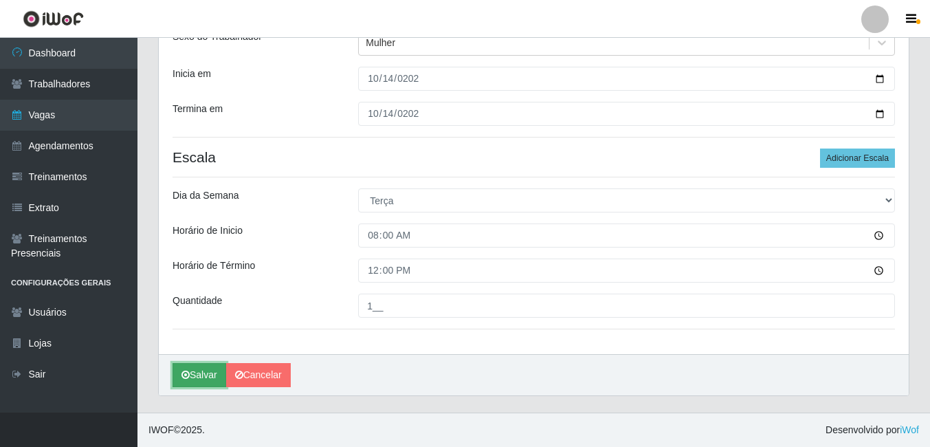
click at [181, 370] on icon "submit" at bounding box center [185, 375] width 8 height 10
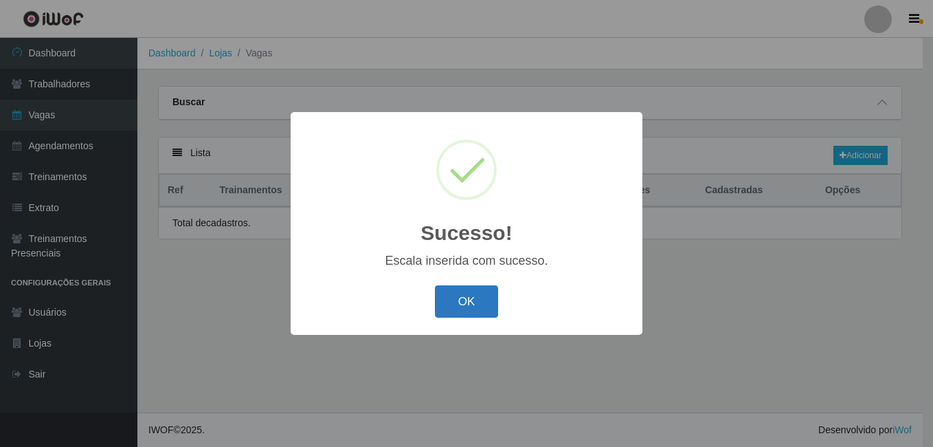
click at [476, 296] on button "OK" at bounding box center [467, 301] width 64 height 32
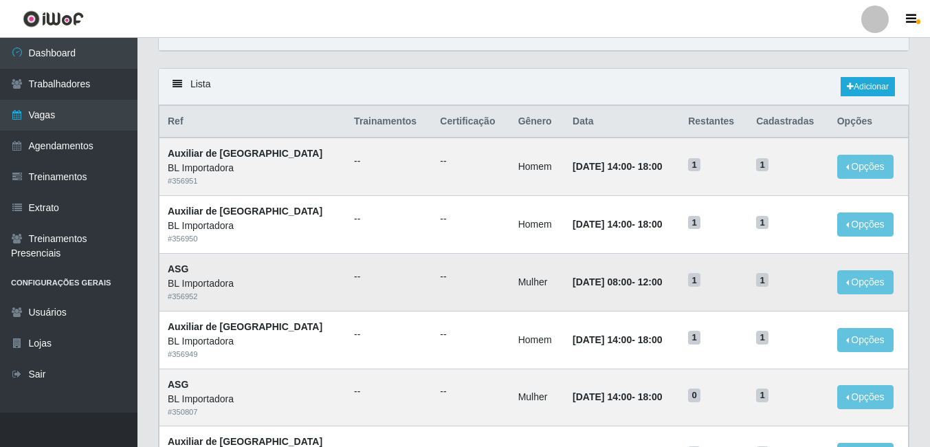
scroll to position [137, 0]
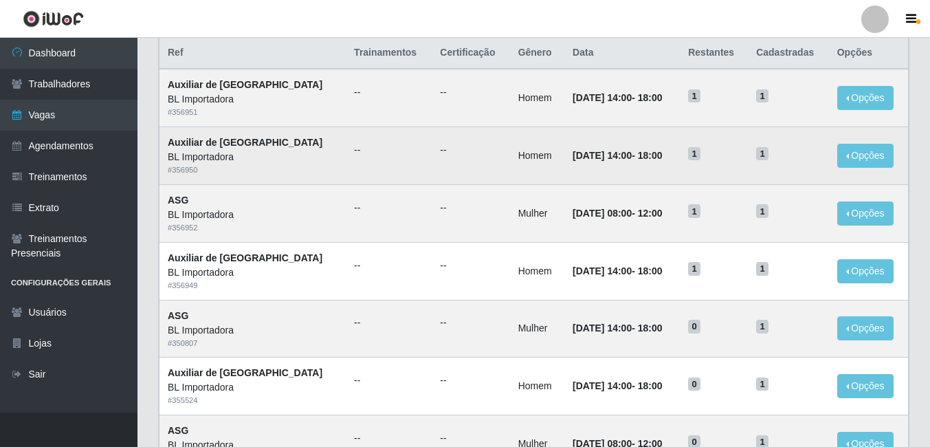
click at [564, 149] on td "[DATE] 14:00 - 18:00" at bounding box center [621, 156] width 115 height 58
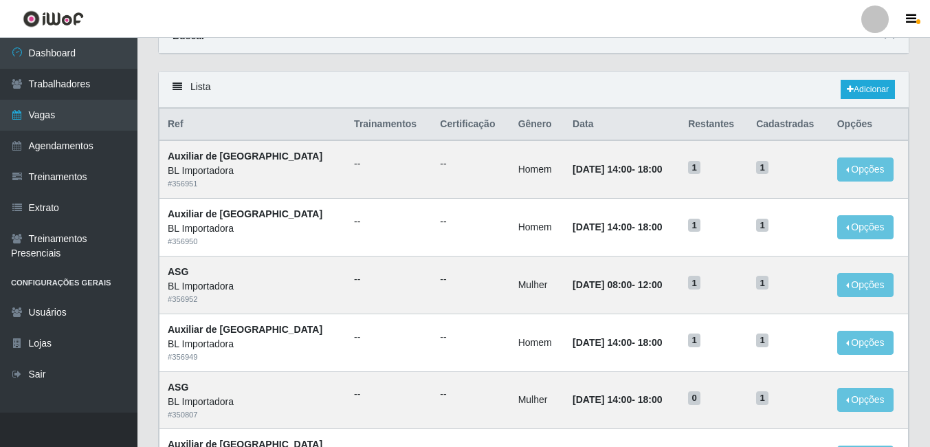
scroll to position [0, 0]
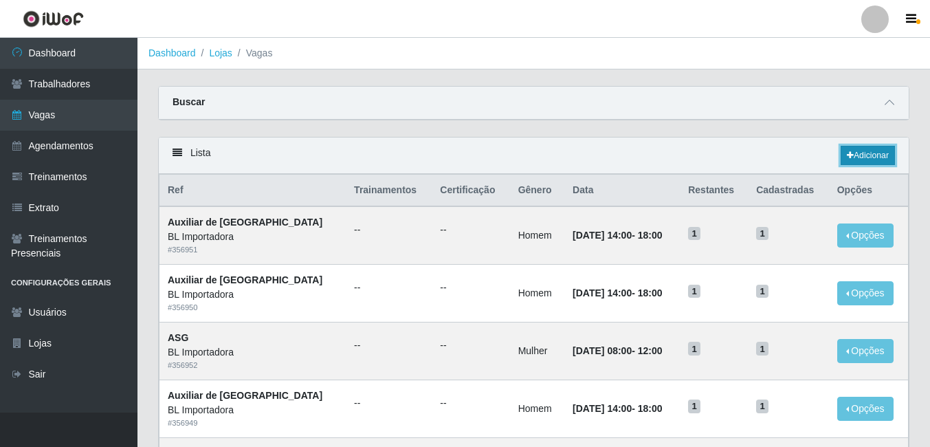
click at [868, 157] on link "Adicionar" at bounding box center [868, 155] width 54 height 19
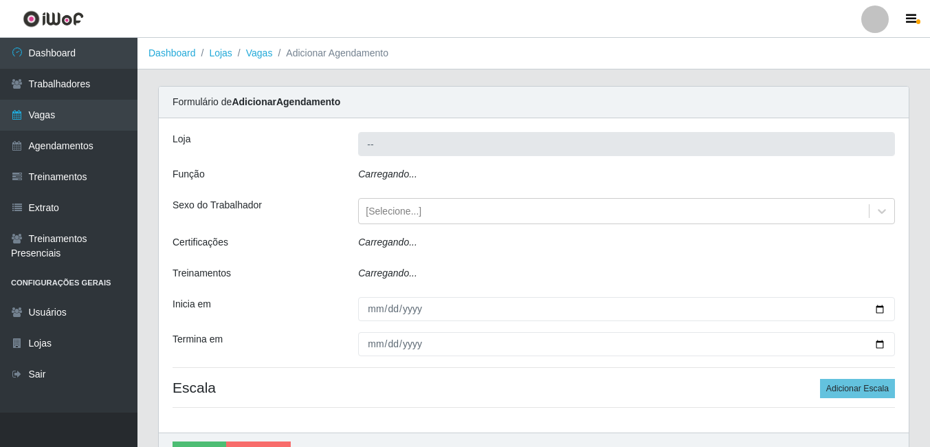
type input "BL Importadora"
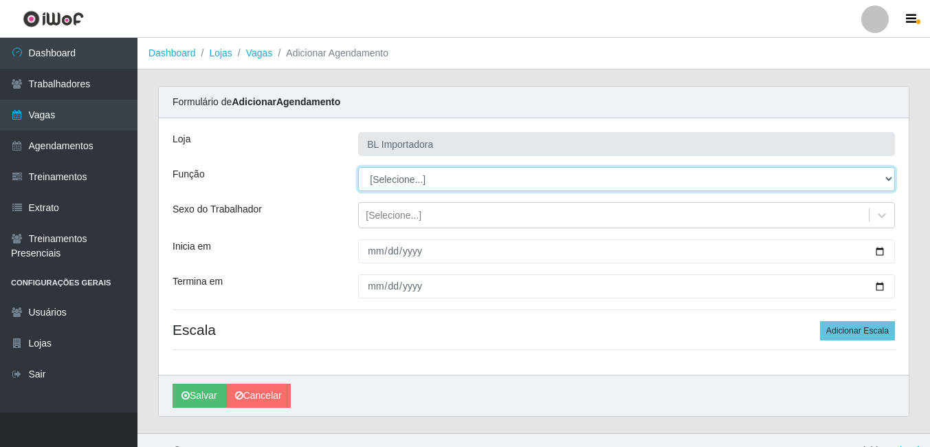
click at [402, 187] on select "[Selecione...] ASG ASG + ASG ++ Auxiliar Administrativo Auxiliar administrativo…" at bounding box center [626, 179] width 537 height 24
select select "16"
click at [358, 167] on select "[Selecione...] ASG ASG + ASG ++ Auxiliar Administrativo Auxiliar administrativo…" at bounding box center [626, 179] width 537 height 24
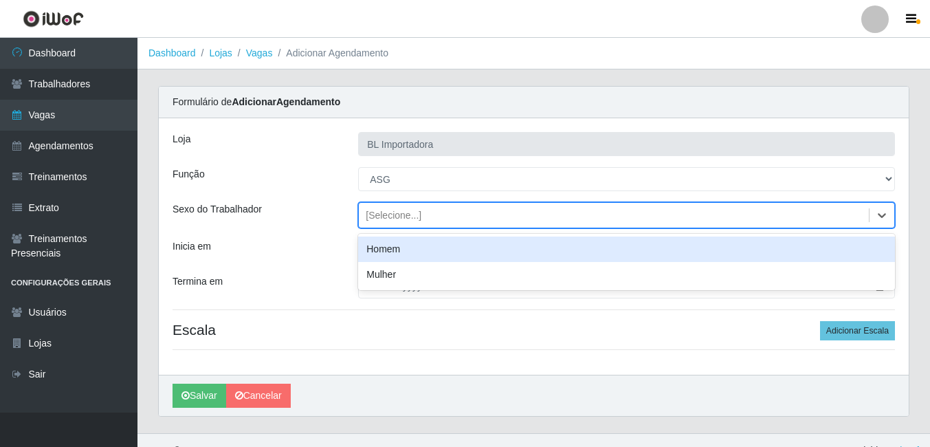
click at [386, 222] on div "[Selecione...]" at bounding box center [394, 215] width 56 height 14
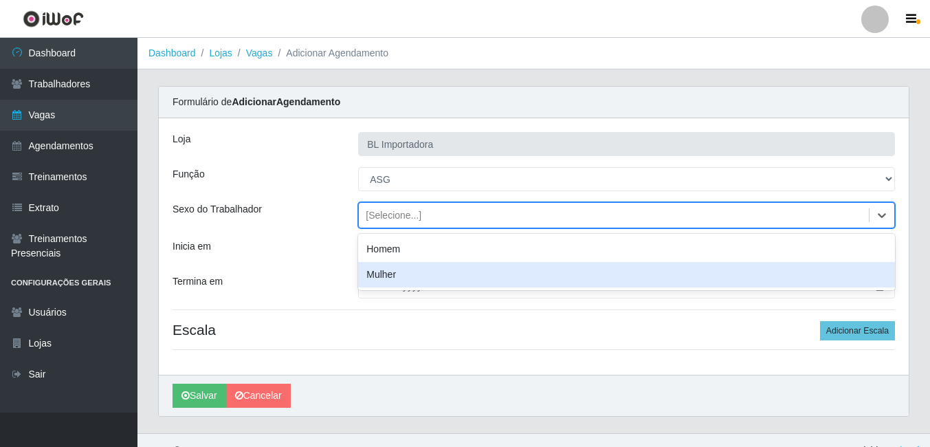
click at [378, 264] on div "Mulher" at bounding box center [626, 274] width 537 height 25
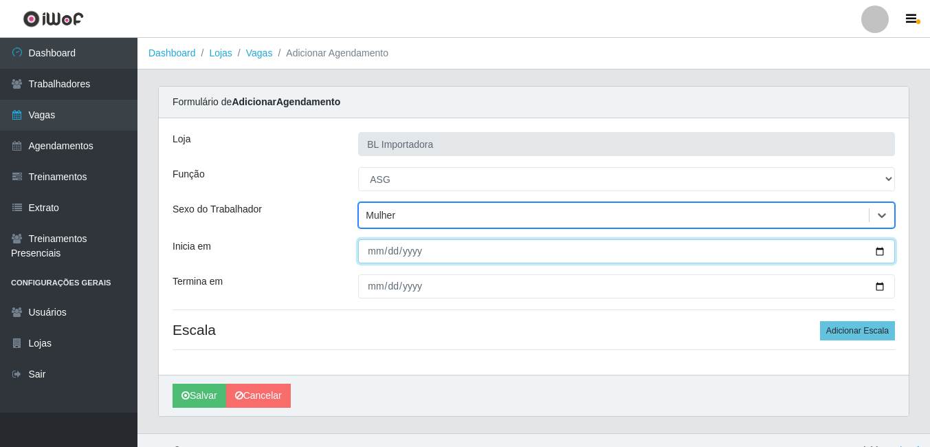
click at [373, 254] on input "Inicia em" at bounding box center [626, 251] width 537 height 24
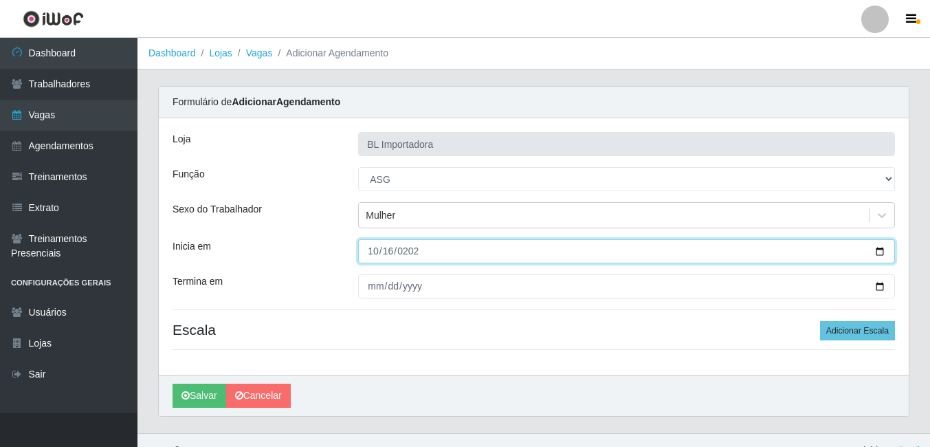
type input "[DATE]"
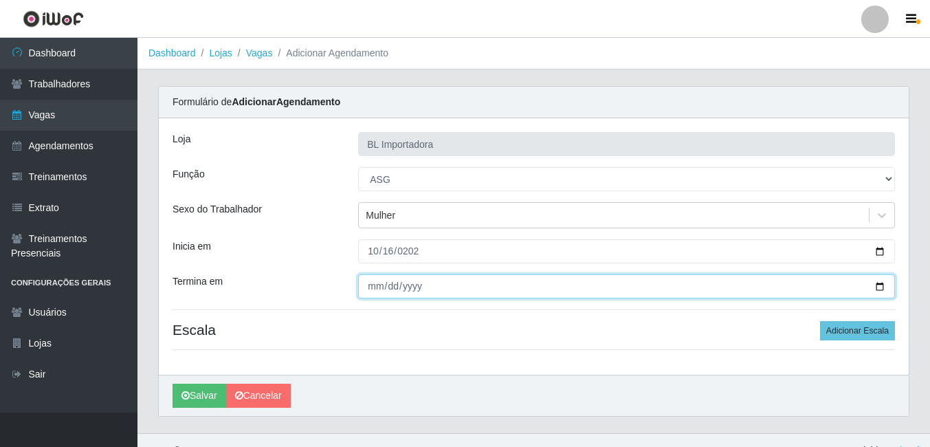
click at [366, 278] on input "Termina em" at bounding box center [626, 286] width 537 height 24
type input "[DATE]"
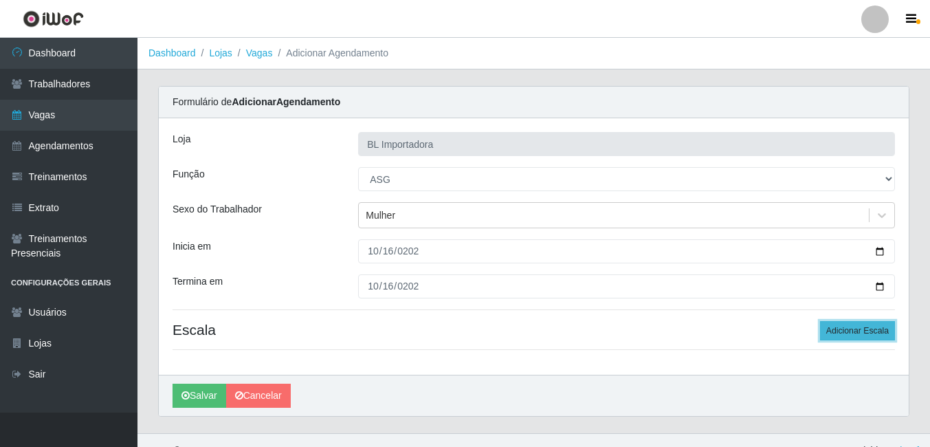
click at [858, 324] on button "Adicionar Escala" at bounding box center [857, 330] width 75 height 19
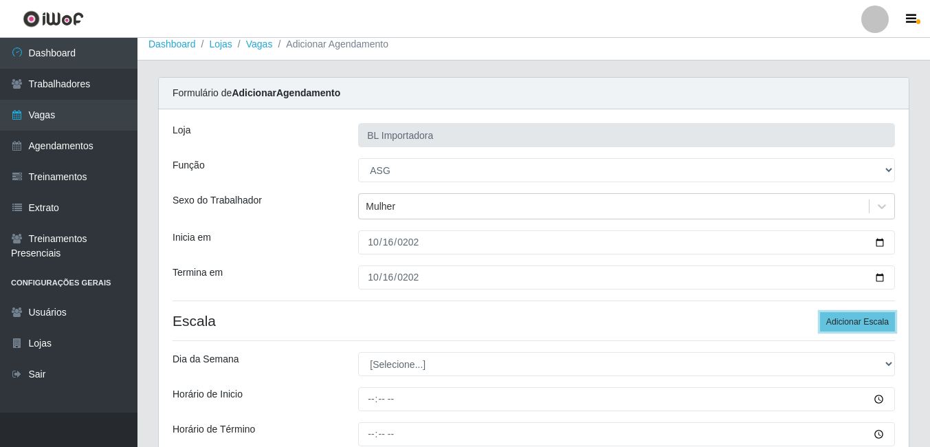
scroll to position [137, 0]
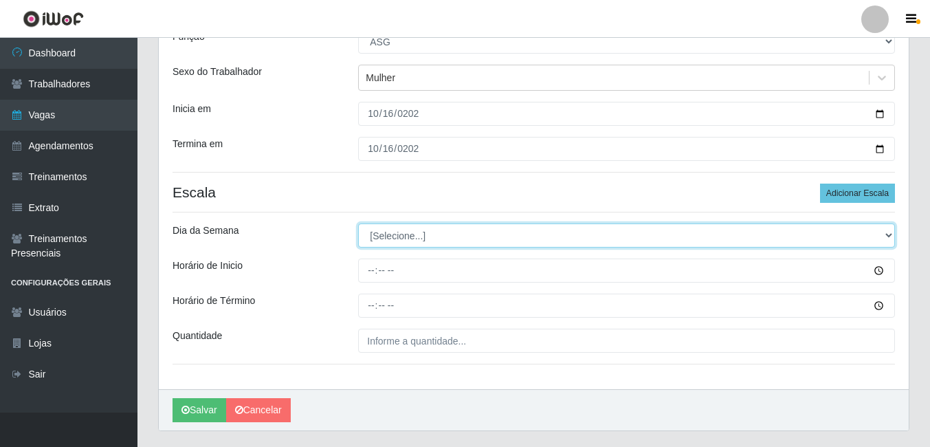
click at [401, 241] on select "[Selecione...] Segunda Terça Quarta Quinta Sexta Sábado Domingo" at bounding box center [626, 235] width 537 height 24
select select "4"
click at [358, 223] on select "[Selecione...] Segunda Terça Quarta Quinta Sexta Sábado Domingo" at bounding box center [626, 235] width 537 height 24
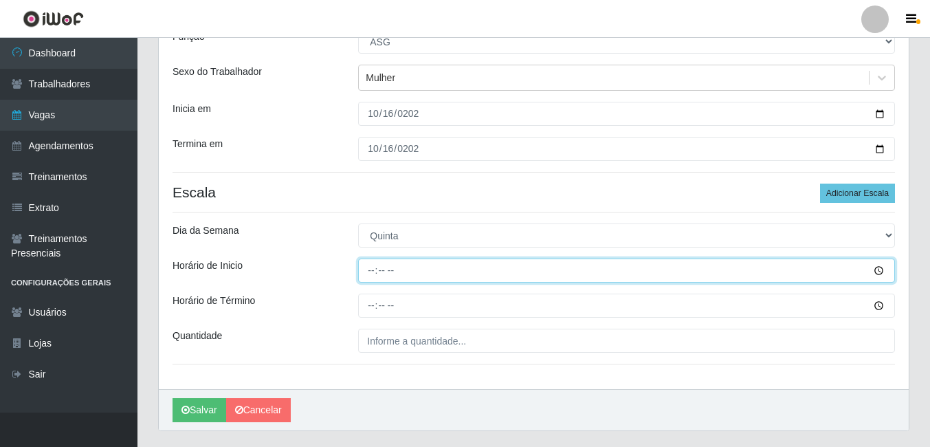
click at [380, 280] on input "Horário de Inicio" at bounding box center [626, 270] width 537 height 24
type input "08:00"
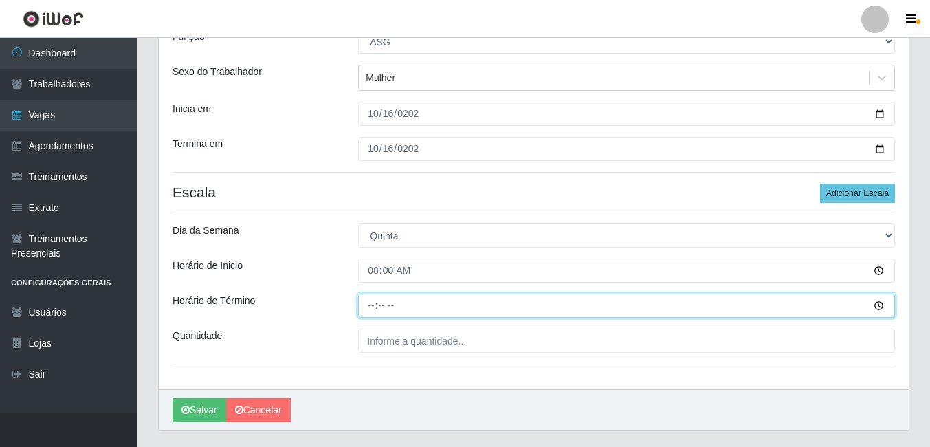
click at [374, 312] on input "Horário de Término" at bounding box center [626, 305] width 537 height 24
type input "12:00"
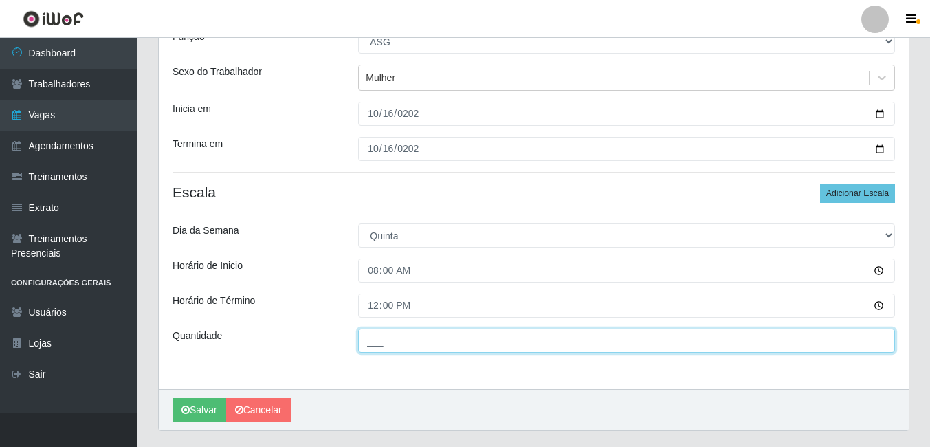
click at [375, 334] on input "___" at bounding box center [626, 341] width 537 height 24
type input "1__"
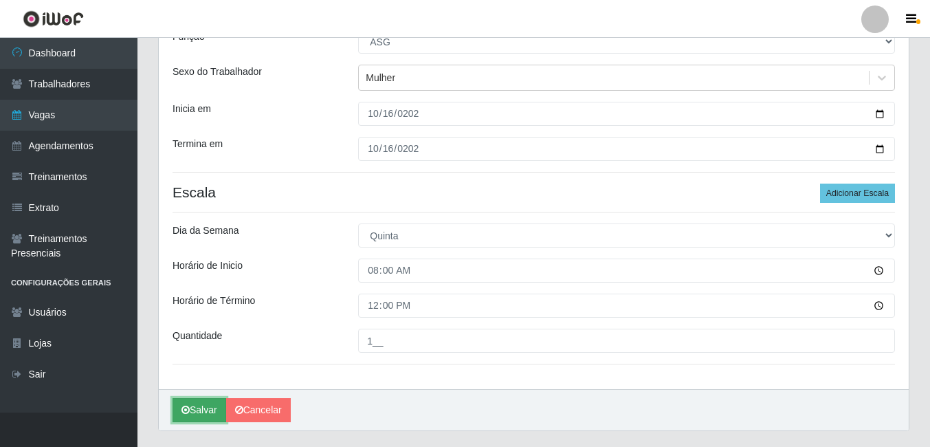
click at [210, 399] on button "Salvar" at bounding box center [200, 410] width 54 height 24
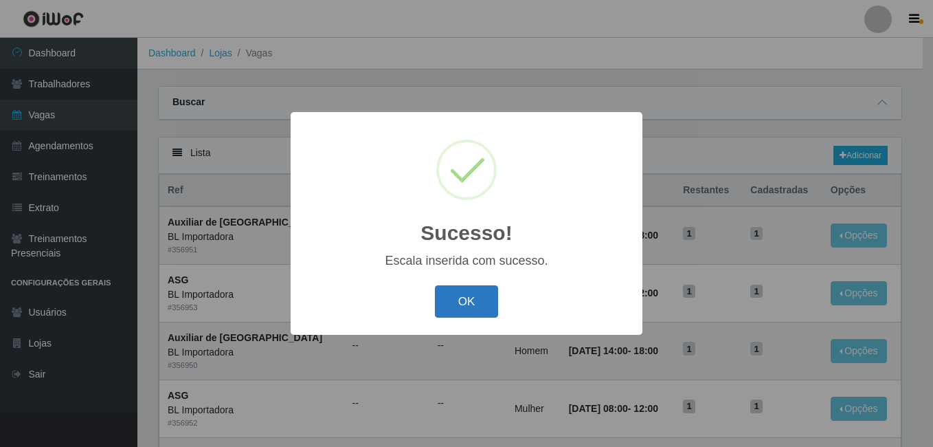
click at [441, 307] on button "OK" at bounding box center [467, 301] width 64 height 32
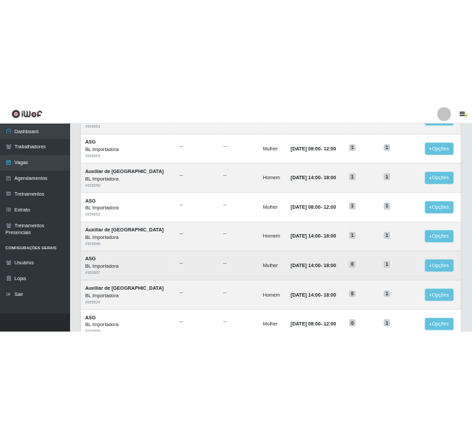
scroll to position [137, 0]
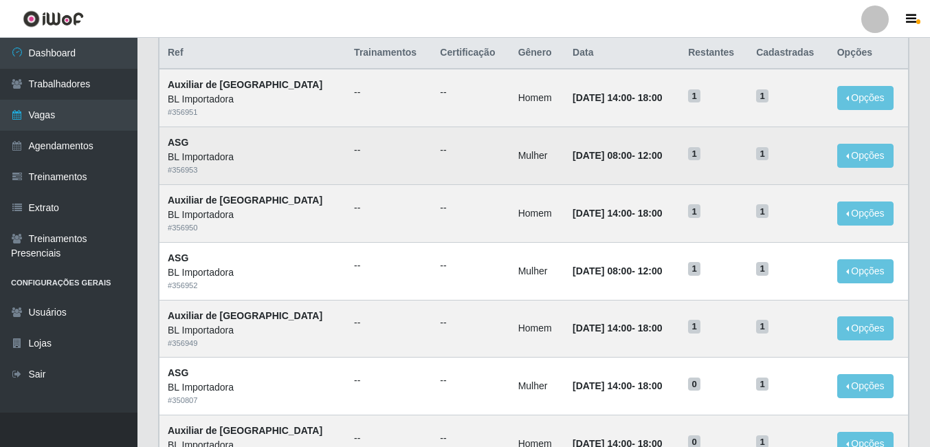
click at [432, 161] on td "--" at bounding box center [471, 156] width 78 height 58
